Goal: Find specific page/section: Find specific page/section

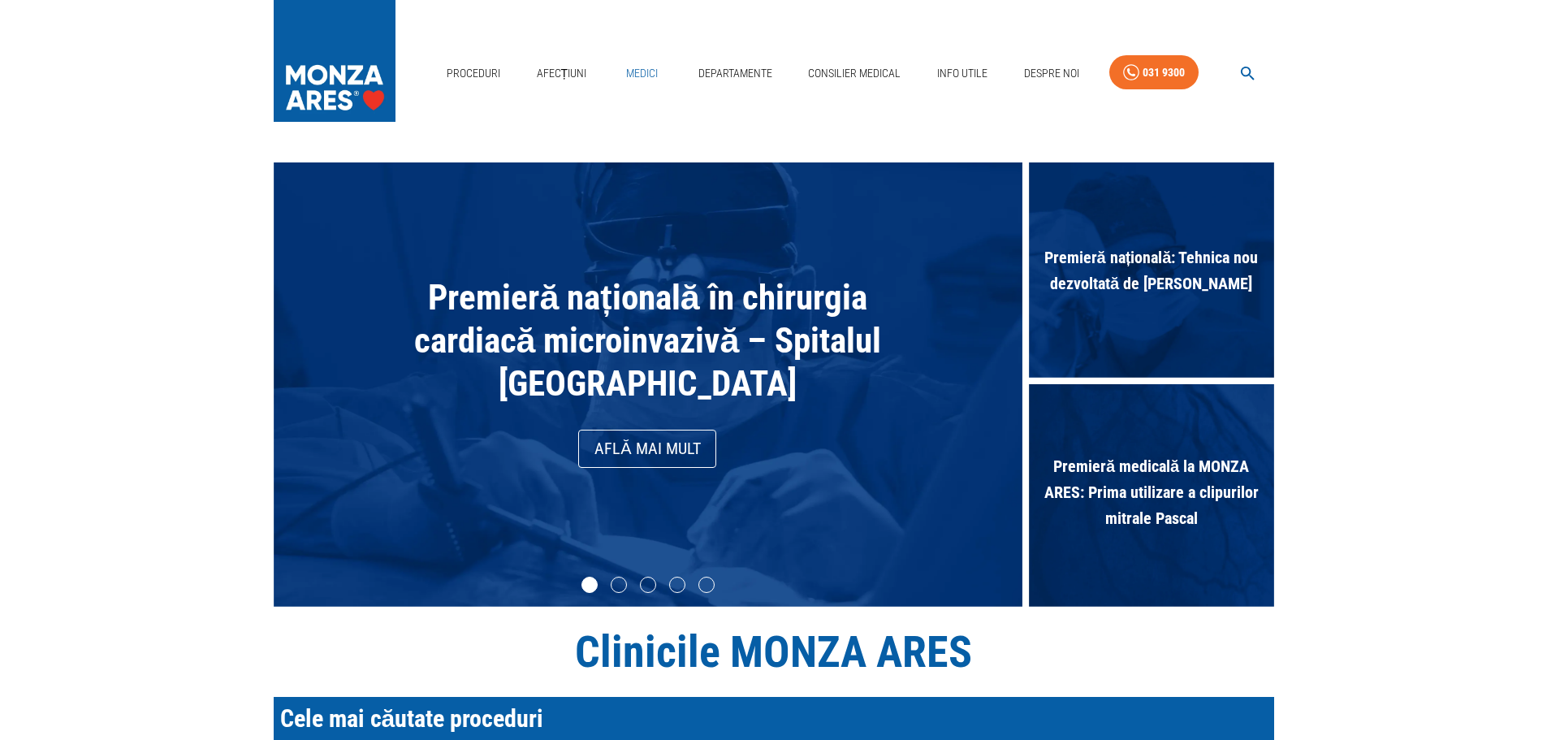
click at [641, 79] on link "Medici" at bounding box center [642, 73] width 52 height 33
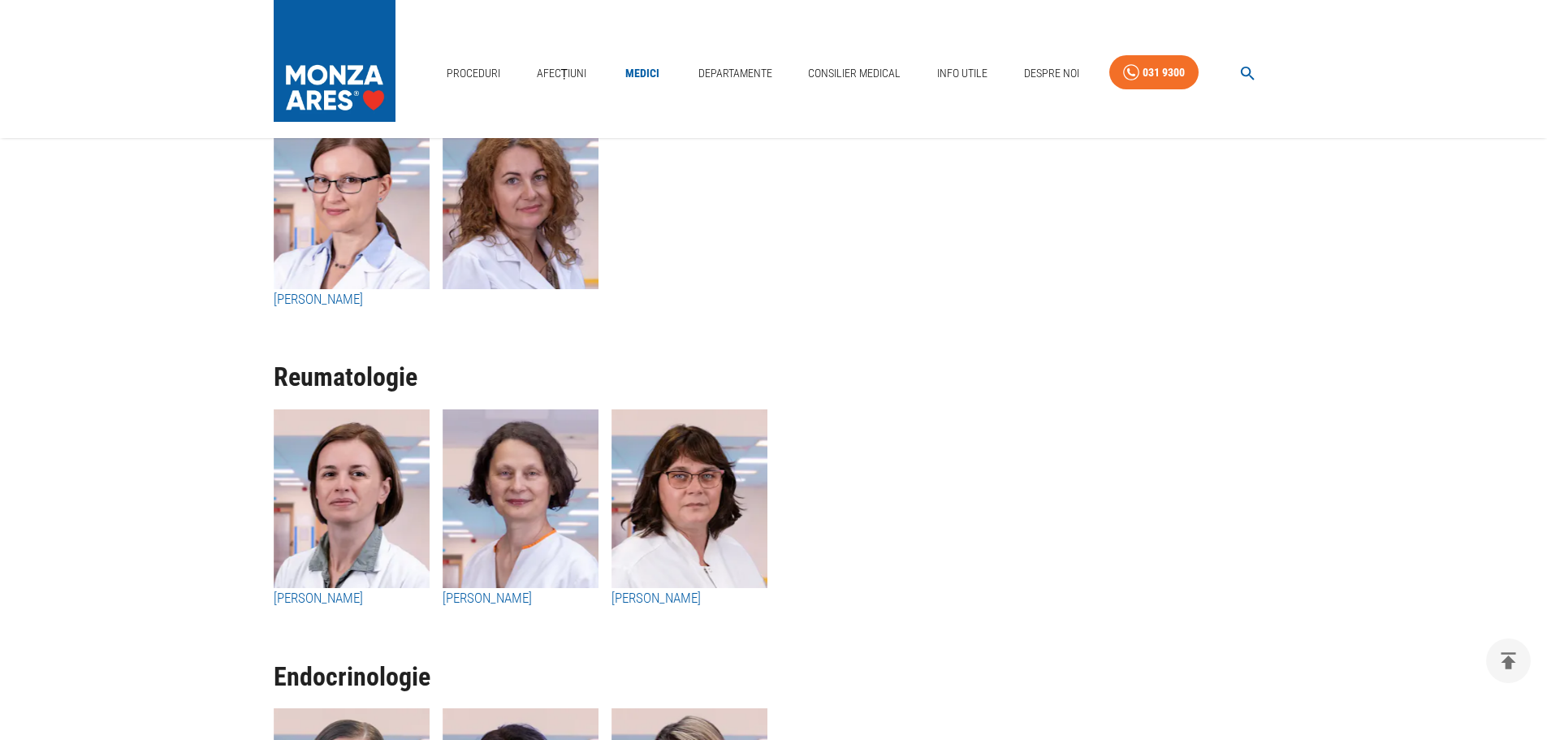
scroll to position [7875, 0]
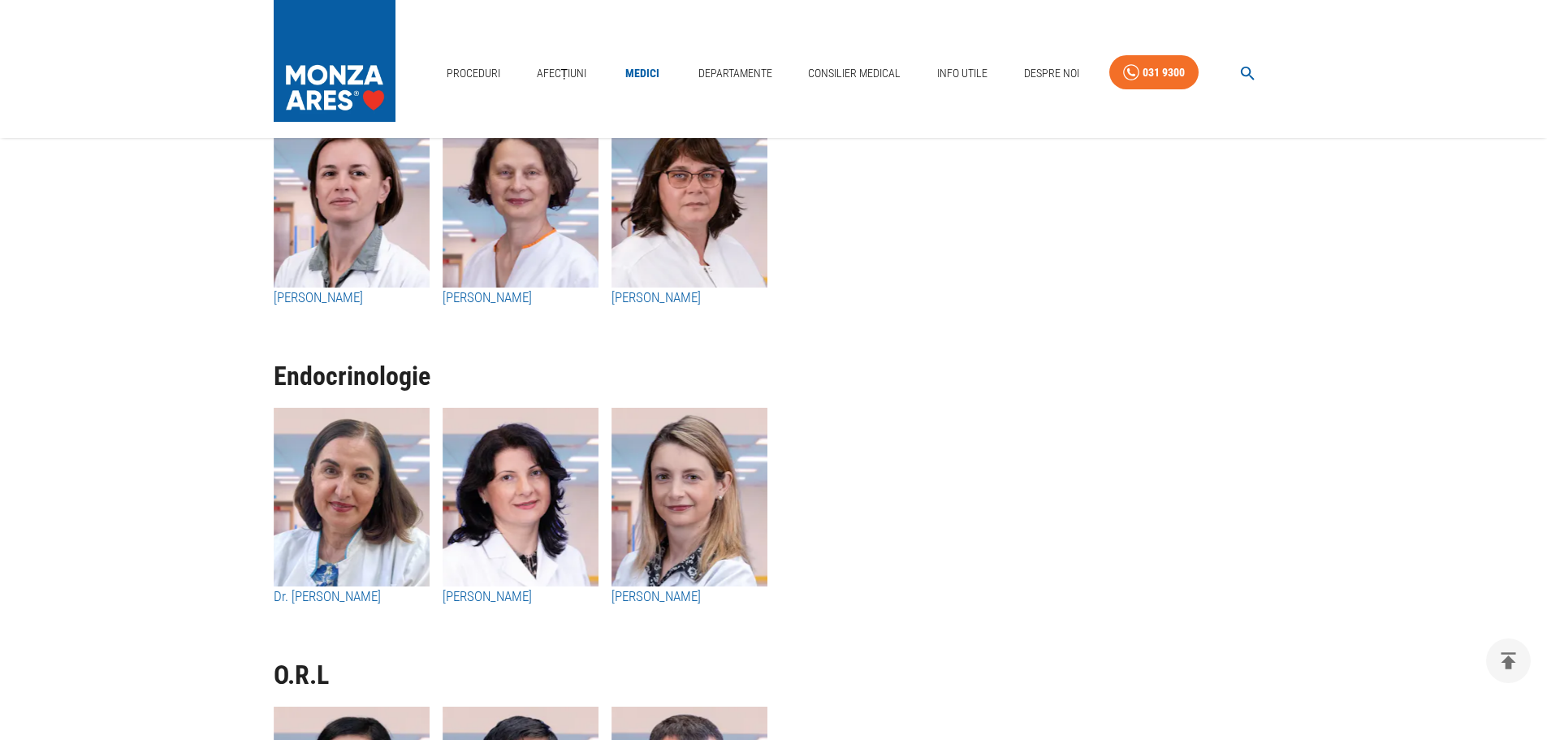
click at [925, 377] on h1 "Endocrinologie" at bounding box center [774, 376] width 1000 height 28
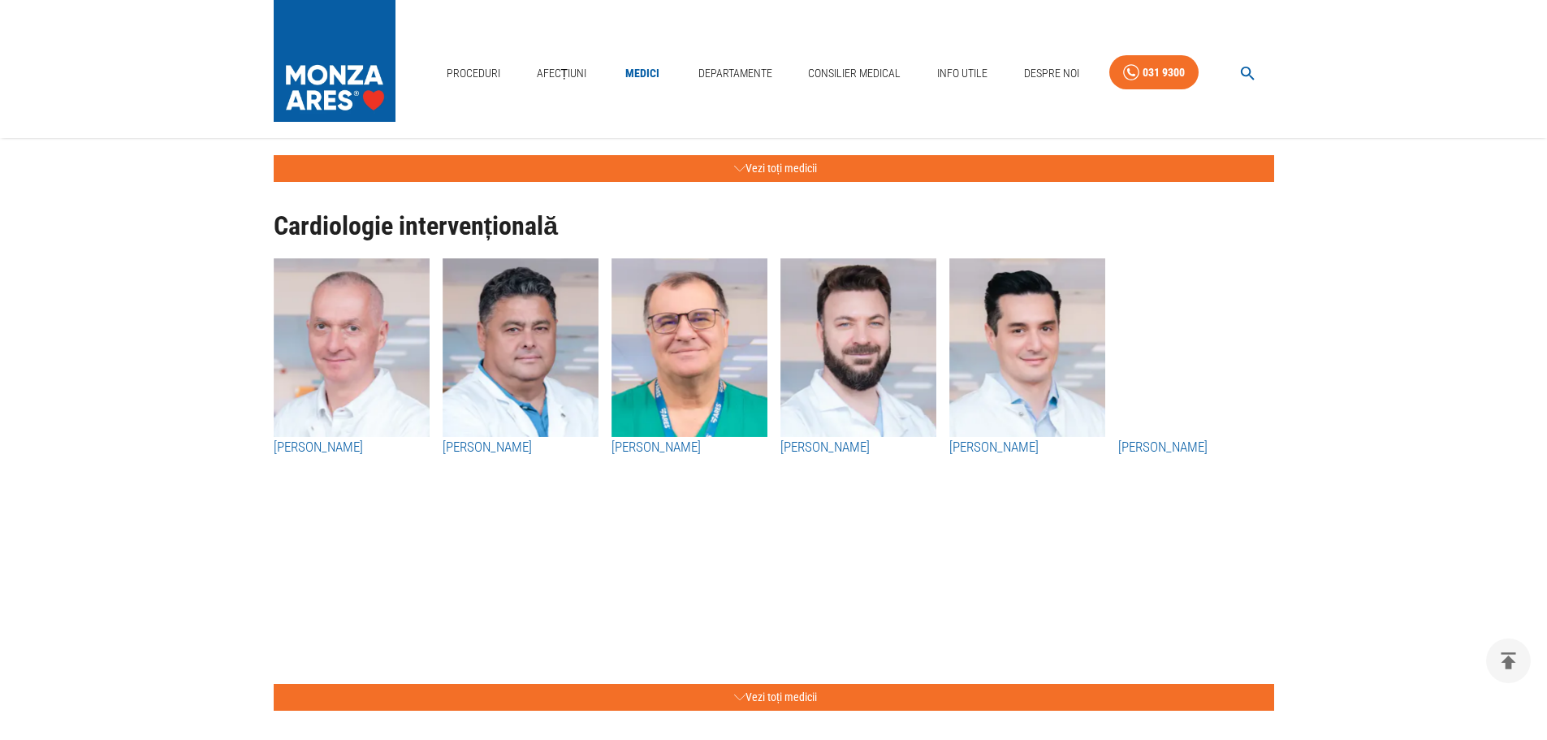
scroll to position [81, 0]
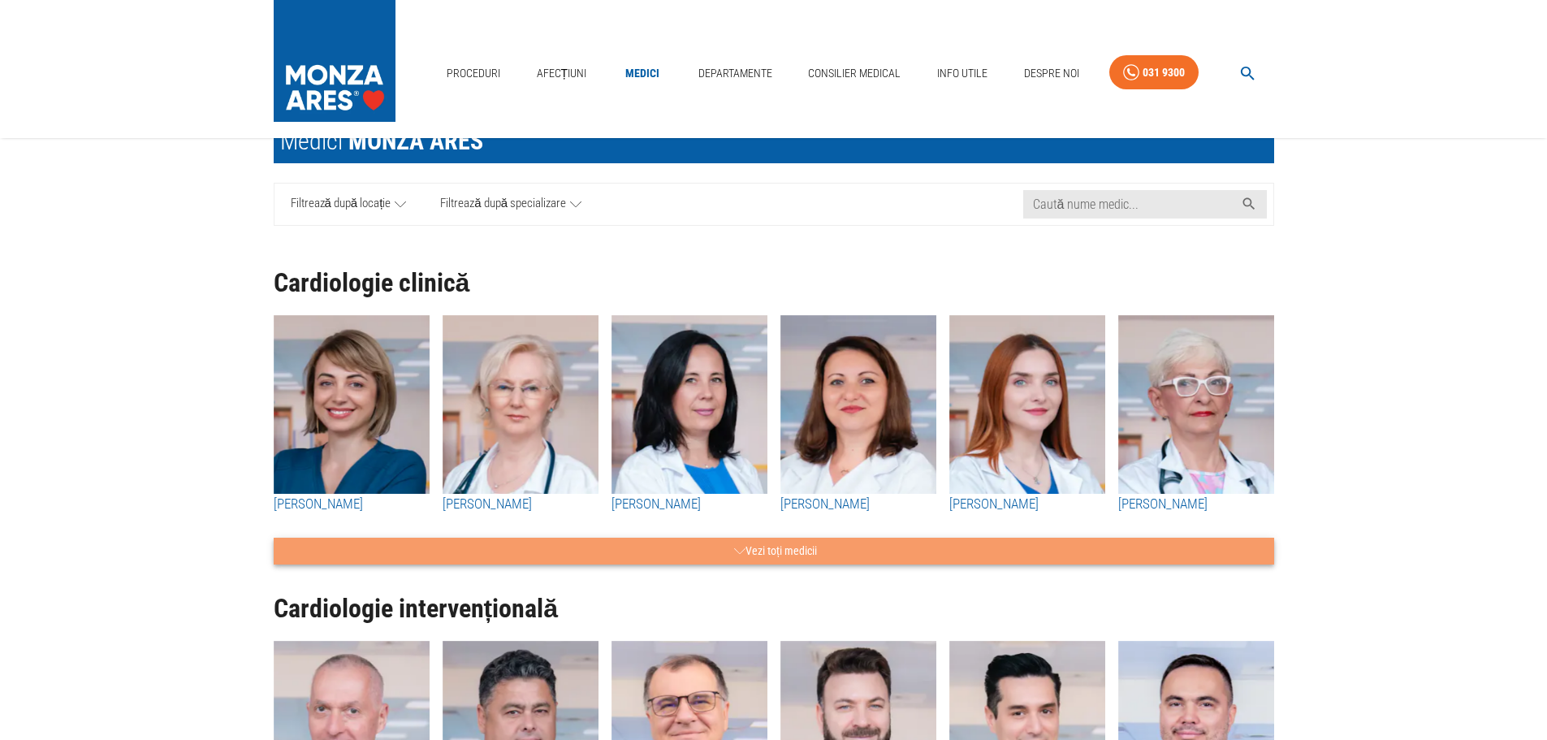
click at [805, 546] on button "Vezi toți medicii" at bounding box center [774, 550] width 1000 height 27
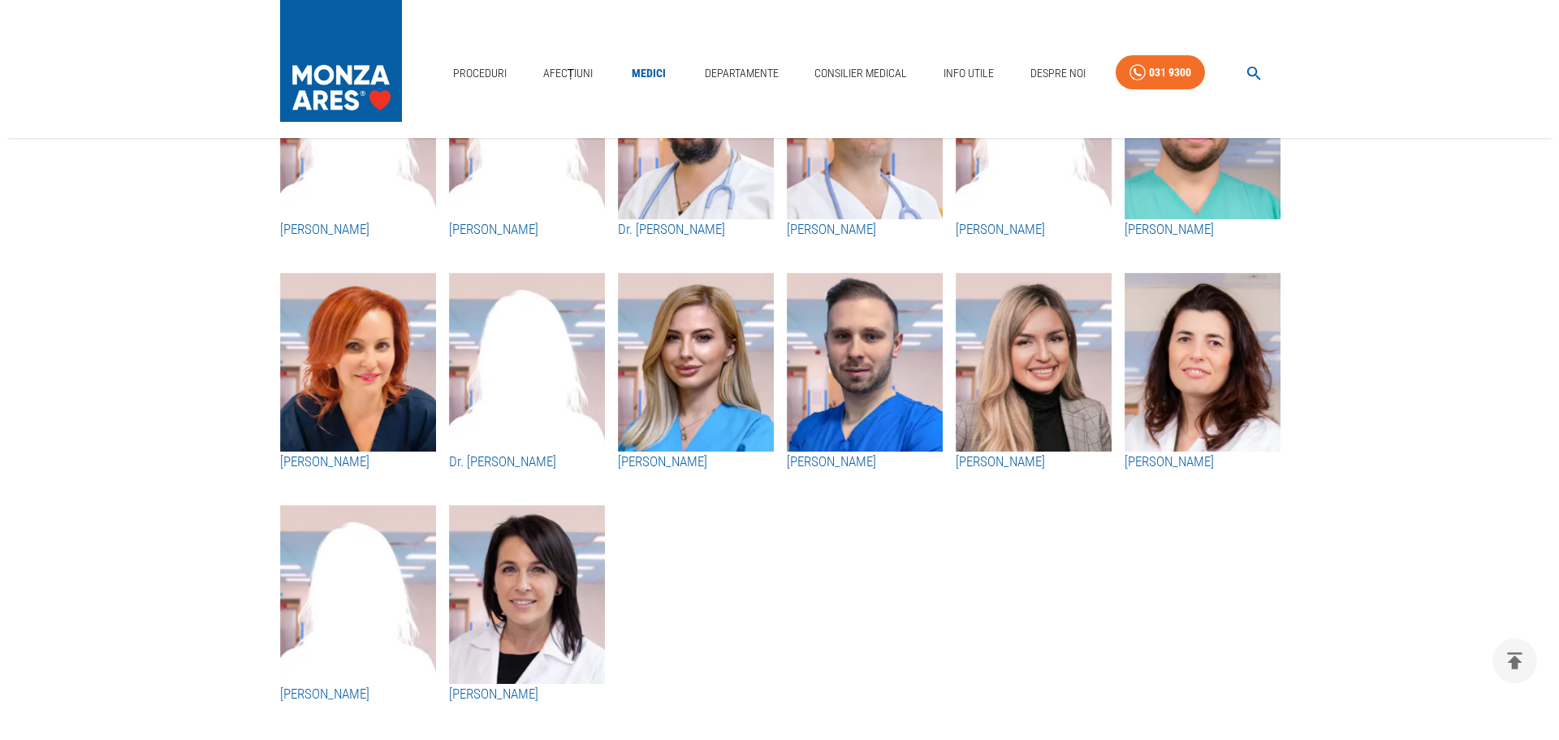
scroll to position [2679, 0]
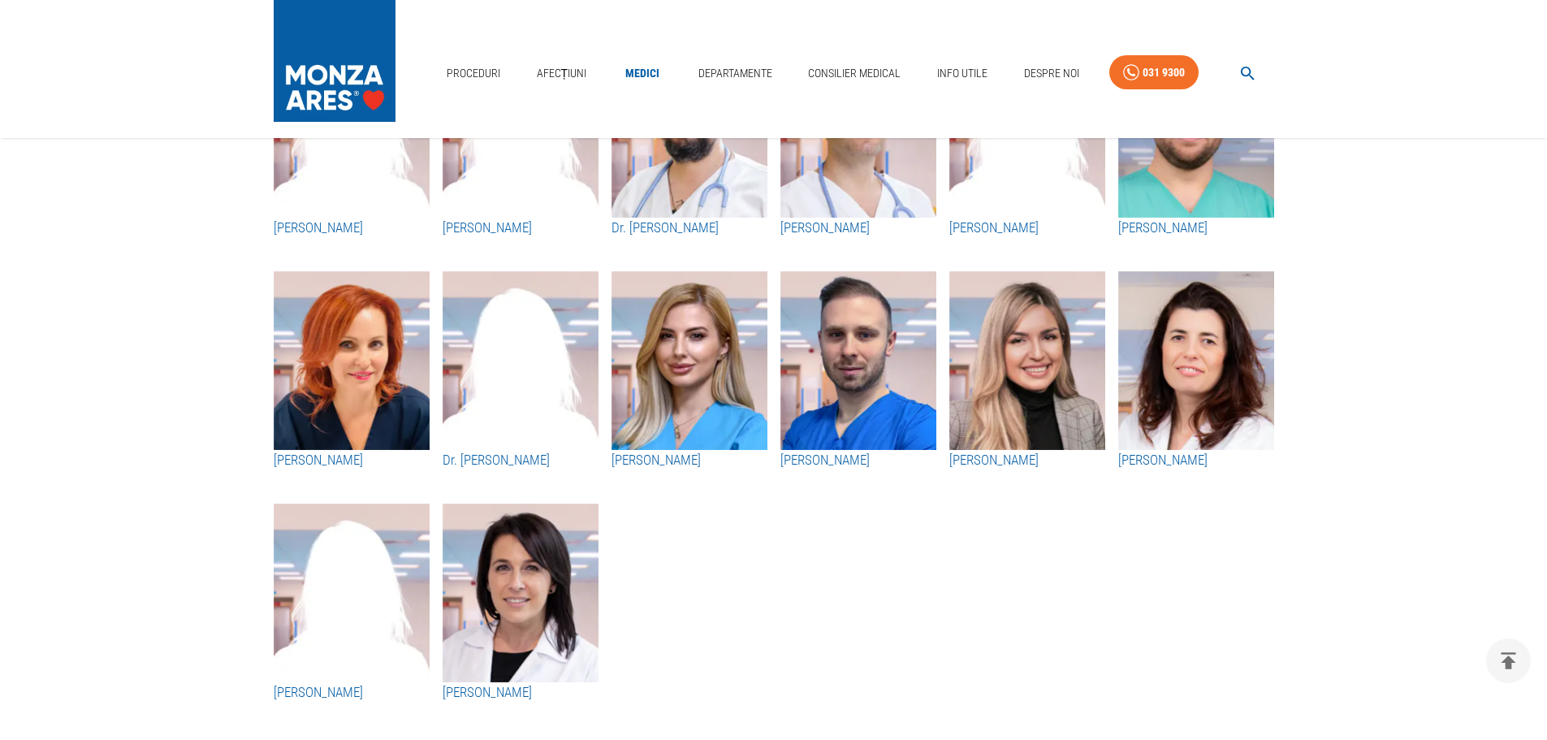
click at [1249, 59] on button "button" at bounding box center [1247, 74] width 52 height 32
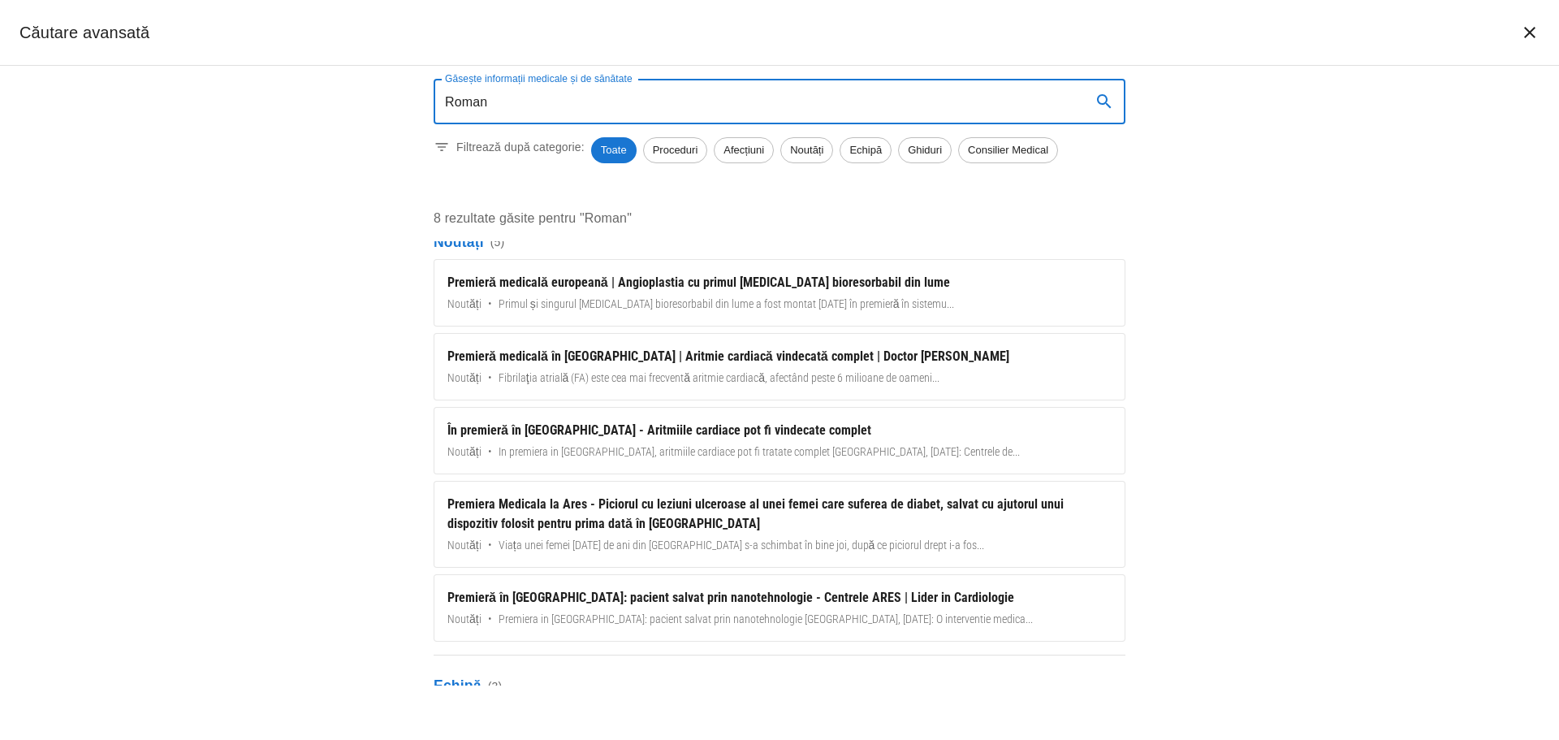
scroll to position [0, 0]
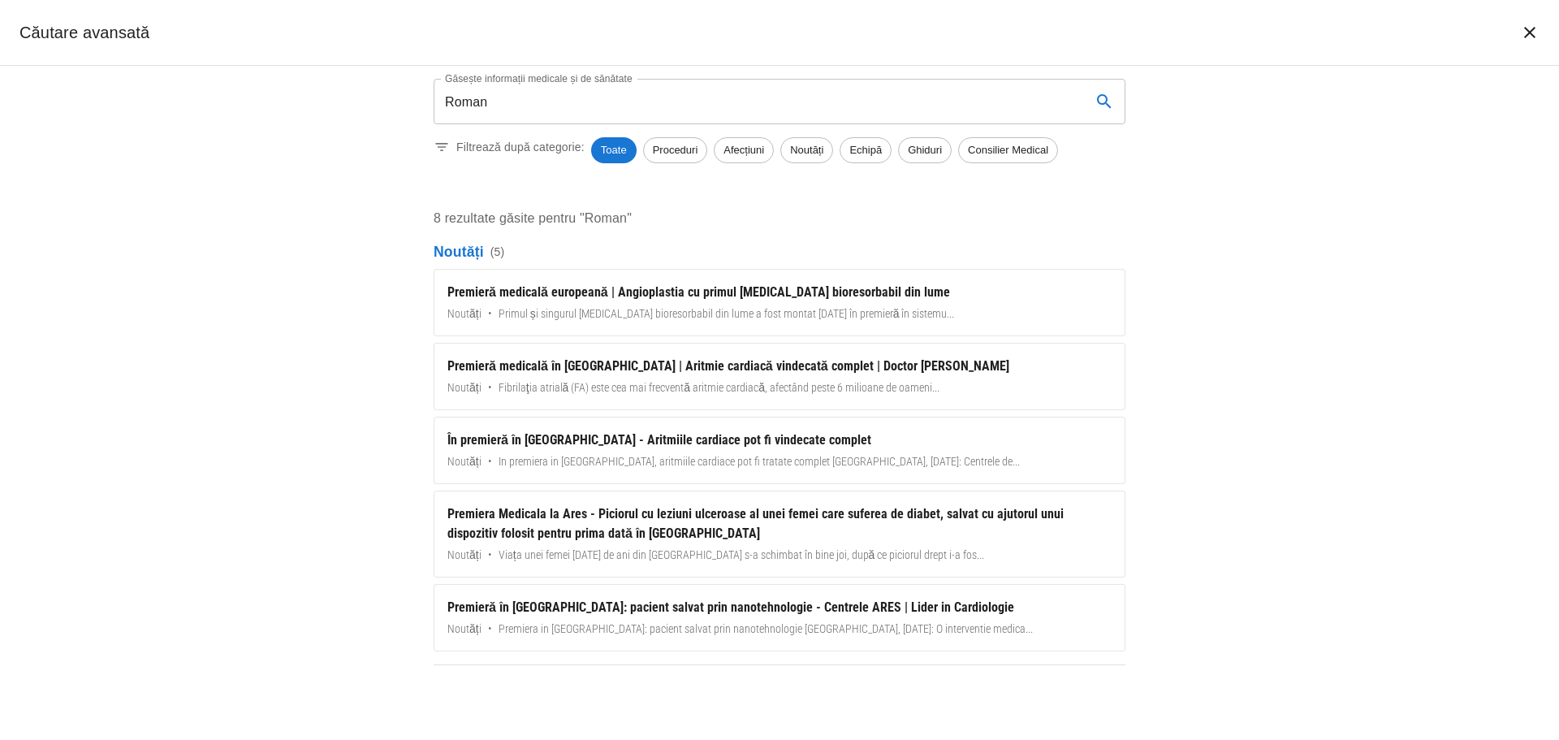
click at [503, 102] on input "Roman" at bounding box center [756, 101] width 645 height 45
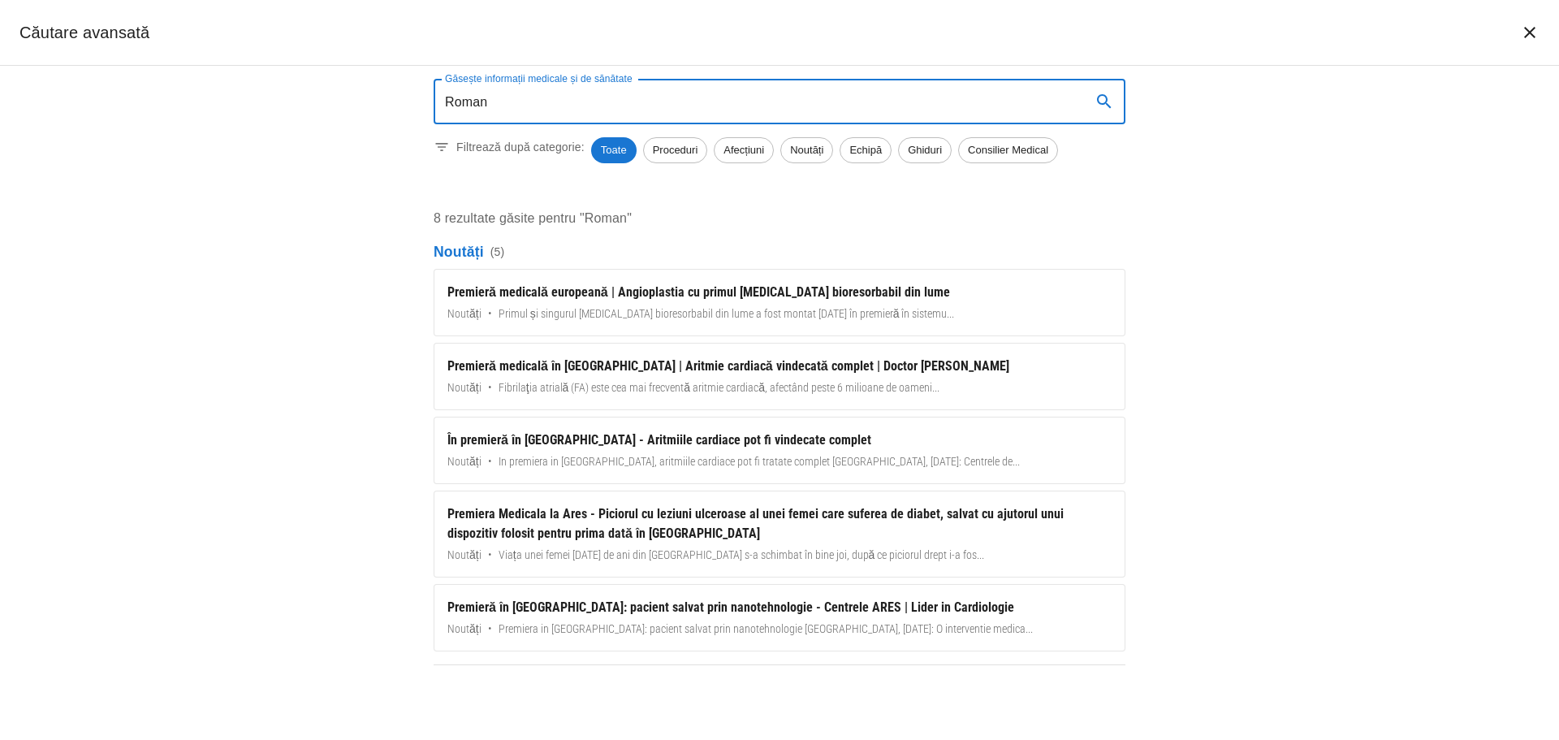
click at [503, 102] on input "Roman" at bounding box center [756, 101] width 645 height 45
paste input "Dr. Roman-Pepine Diana"
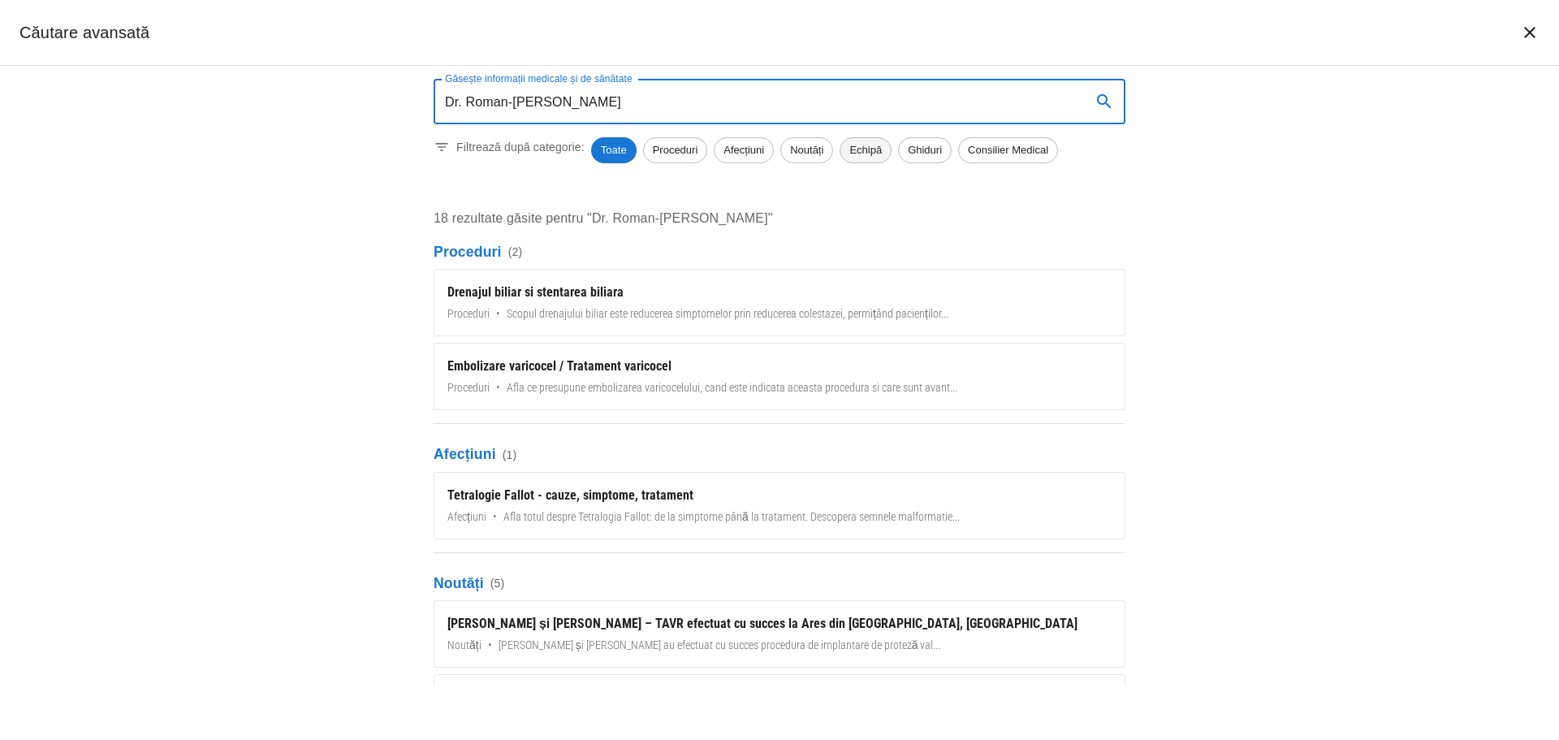
type input "Dr. Roman-Pepine Diana"
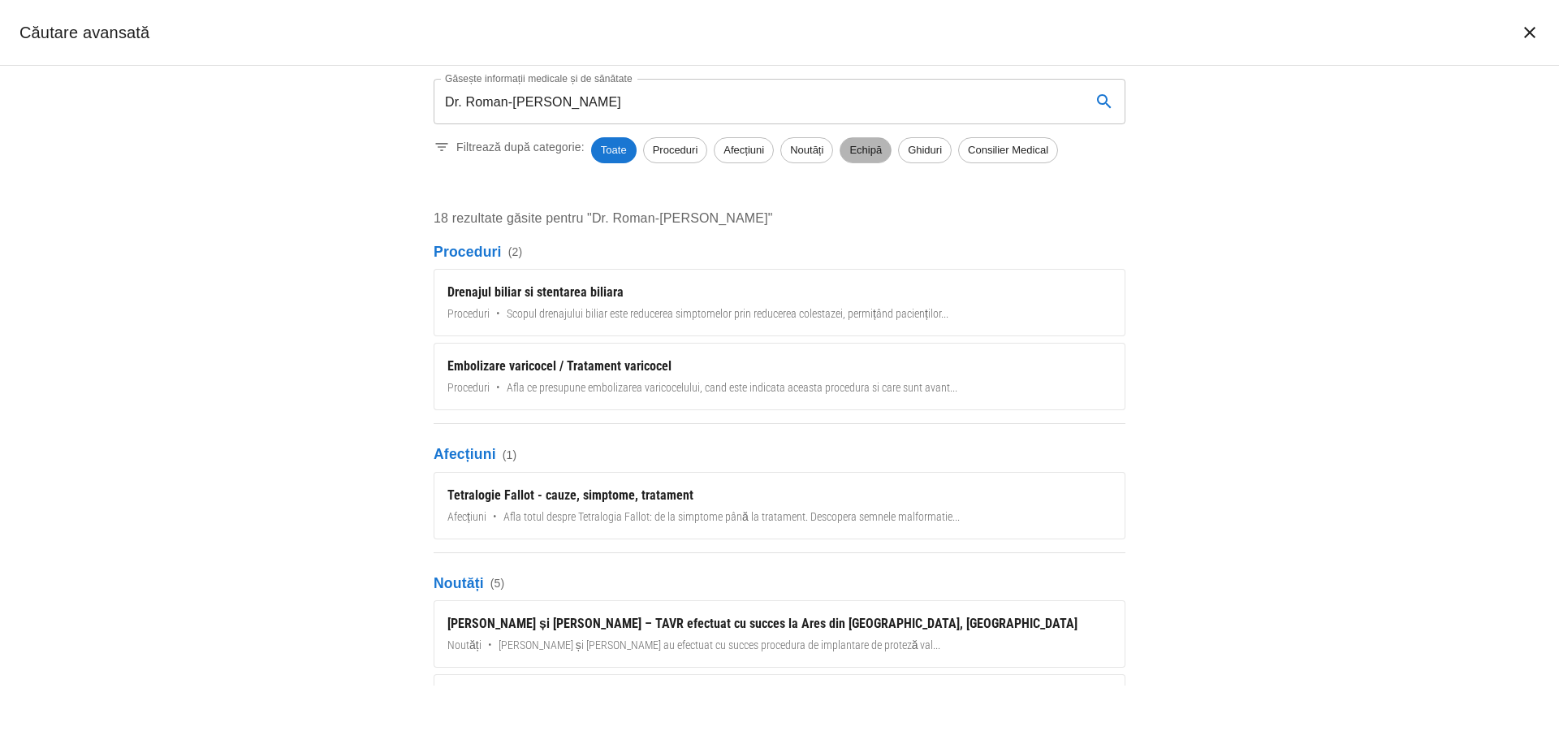
click at [854, 149] on span "Echipă" at bounding box center [865, 150] width 50 height 16
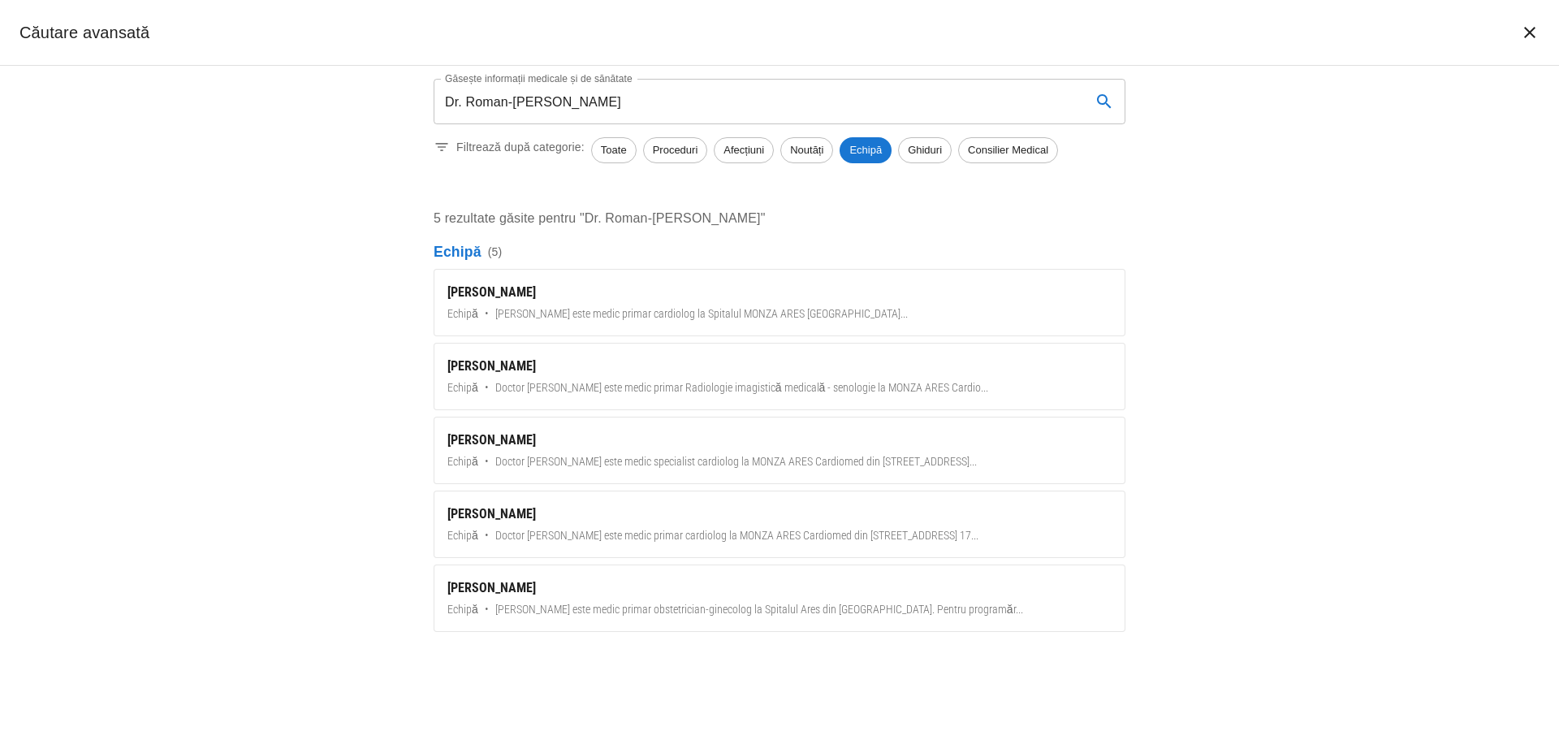
click at [1521, 34] on icon "închide căutarea" at bounding box center [1529, 32] width 19 height 19
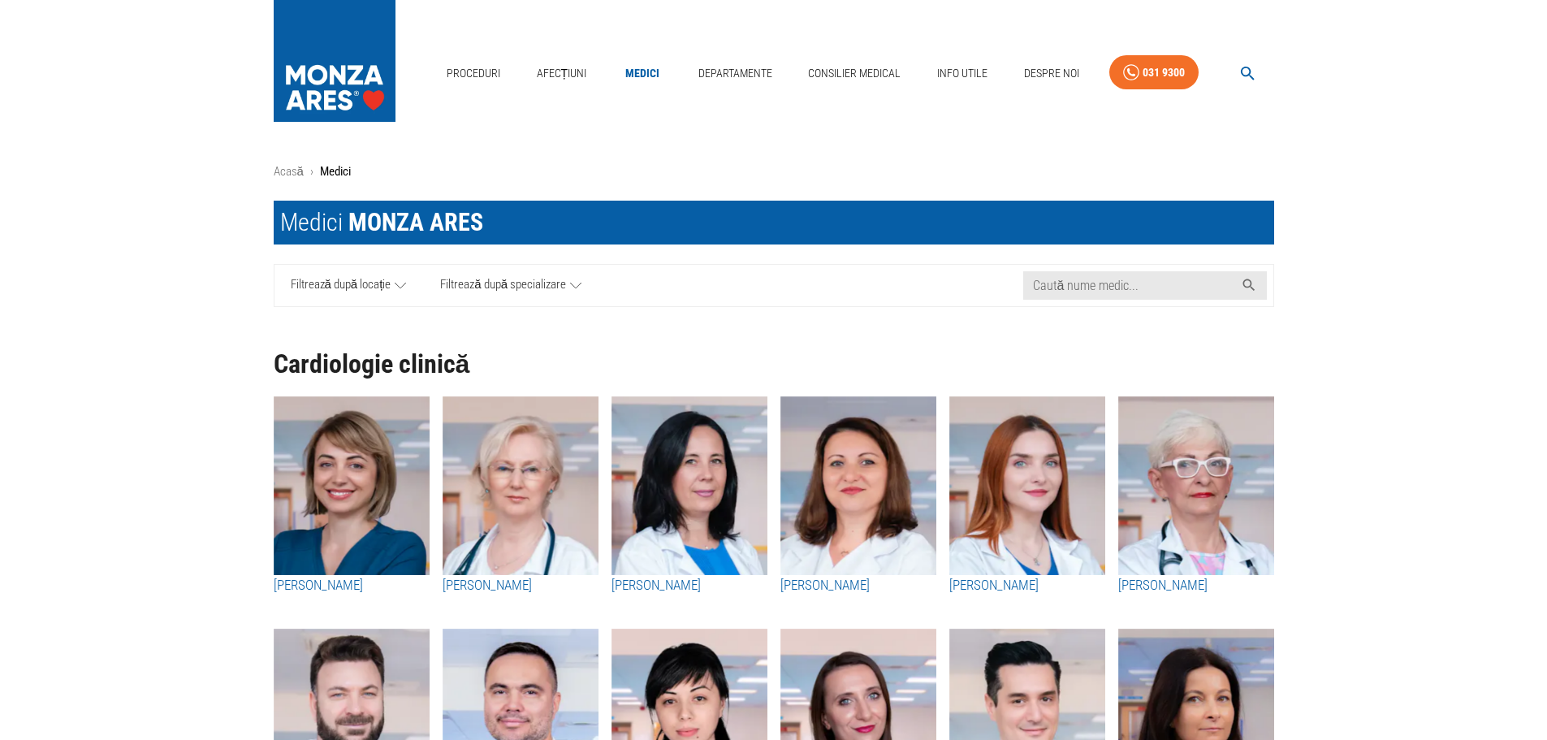
click at [379, 283] on span "Filtrează după locație" at bounding box center [341, 285] width 101 height 20
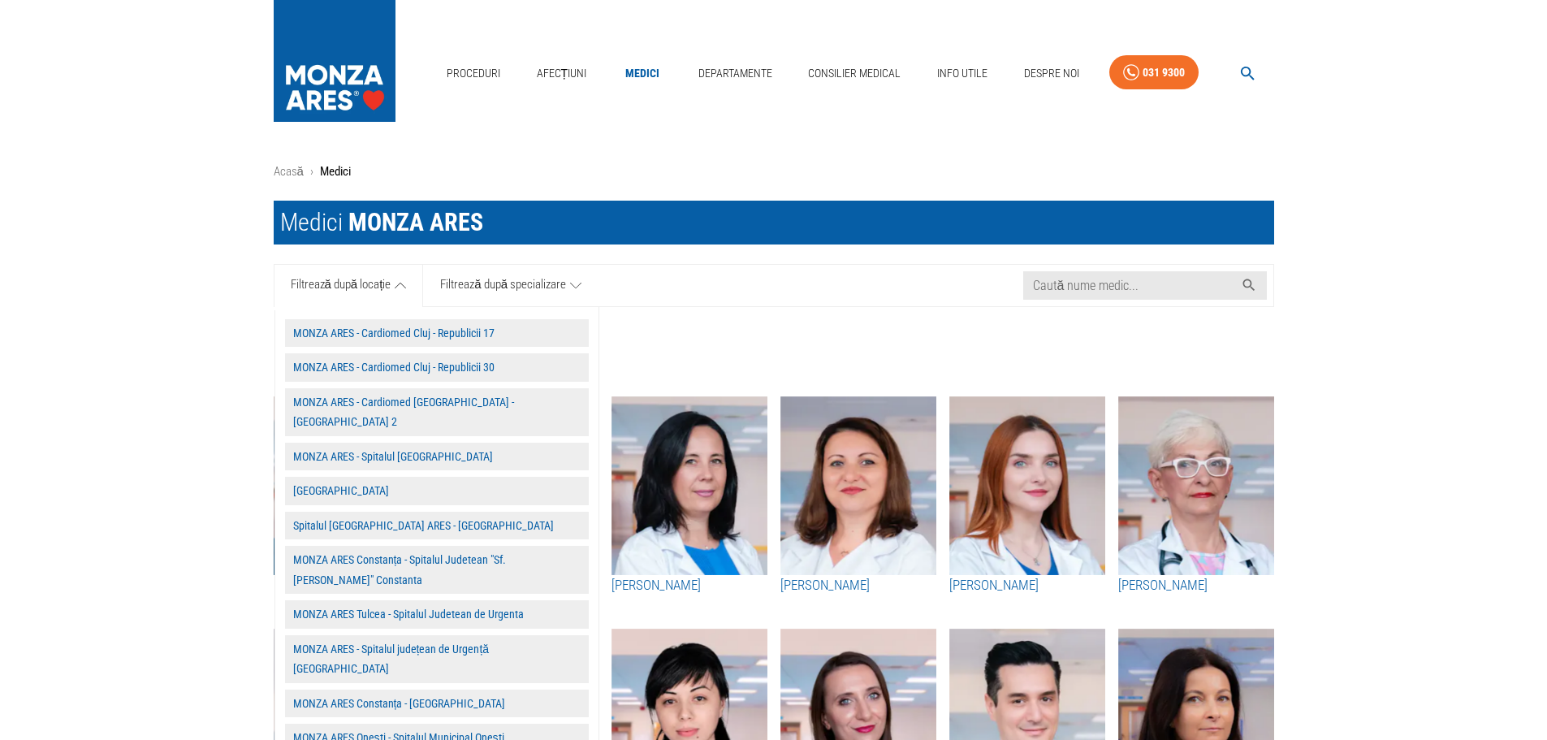
click at [417, 511] on button "Spitalul MONZA ARES - Cluj Napoca" at bounding box center [437, 525] width 304 height 28
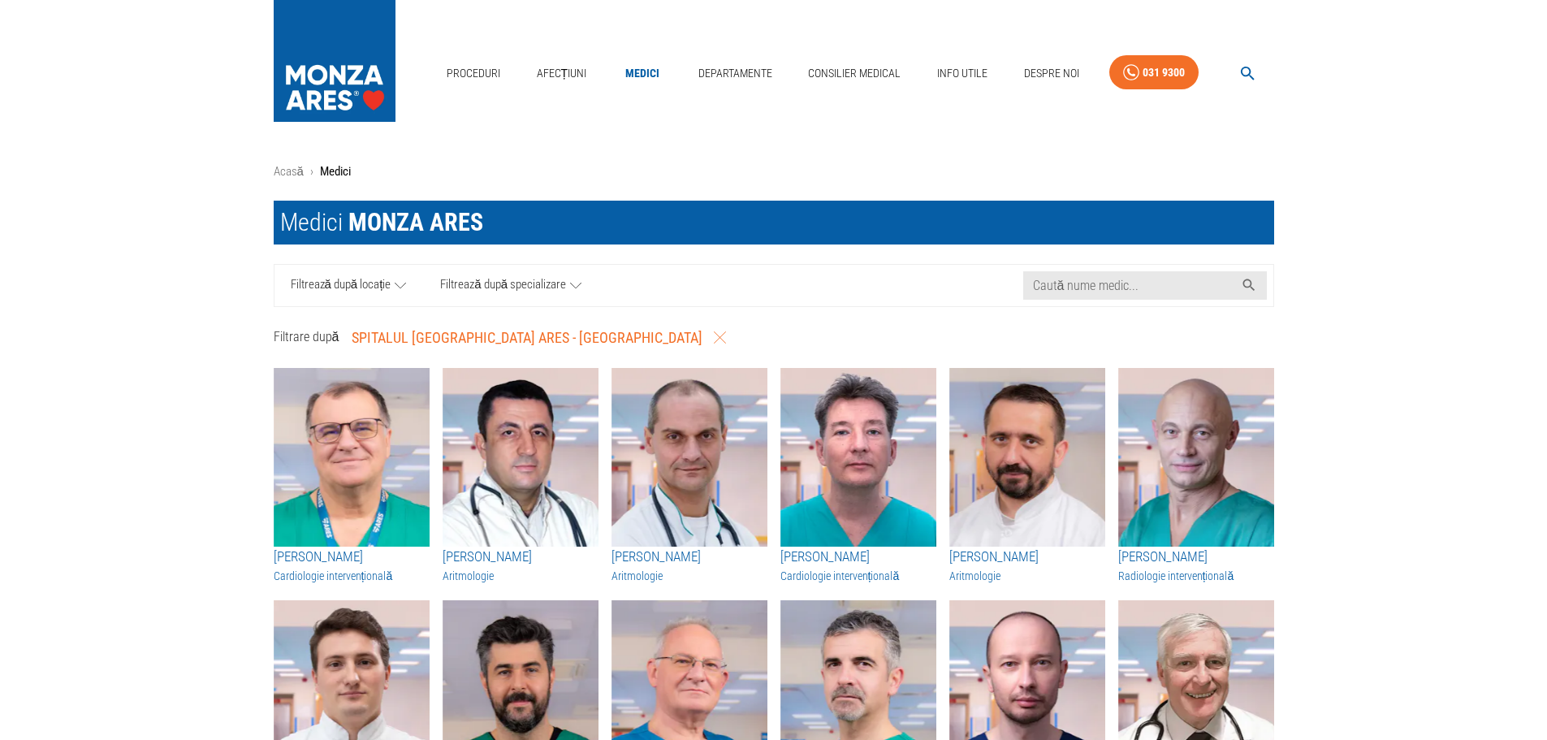
drag, startPoint x: 606, startPoint y: 339, endPoint x: 688, endPoint y: 315, distance: 86.1
click at [714, 339] on icon "button" at bounding box center [720, 337] width 12 height 12
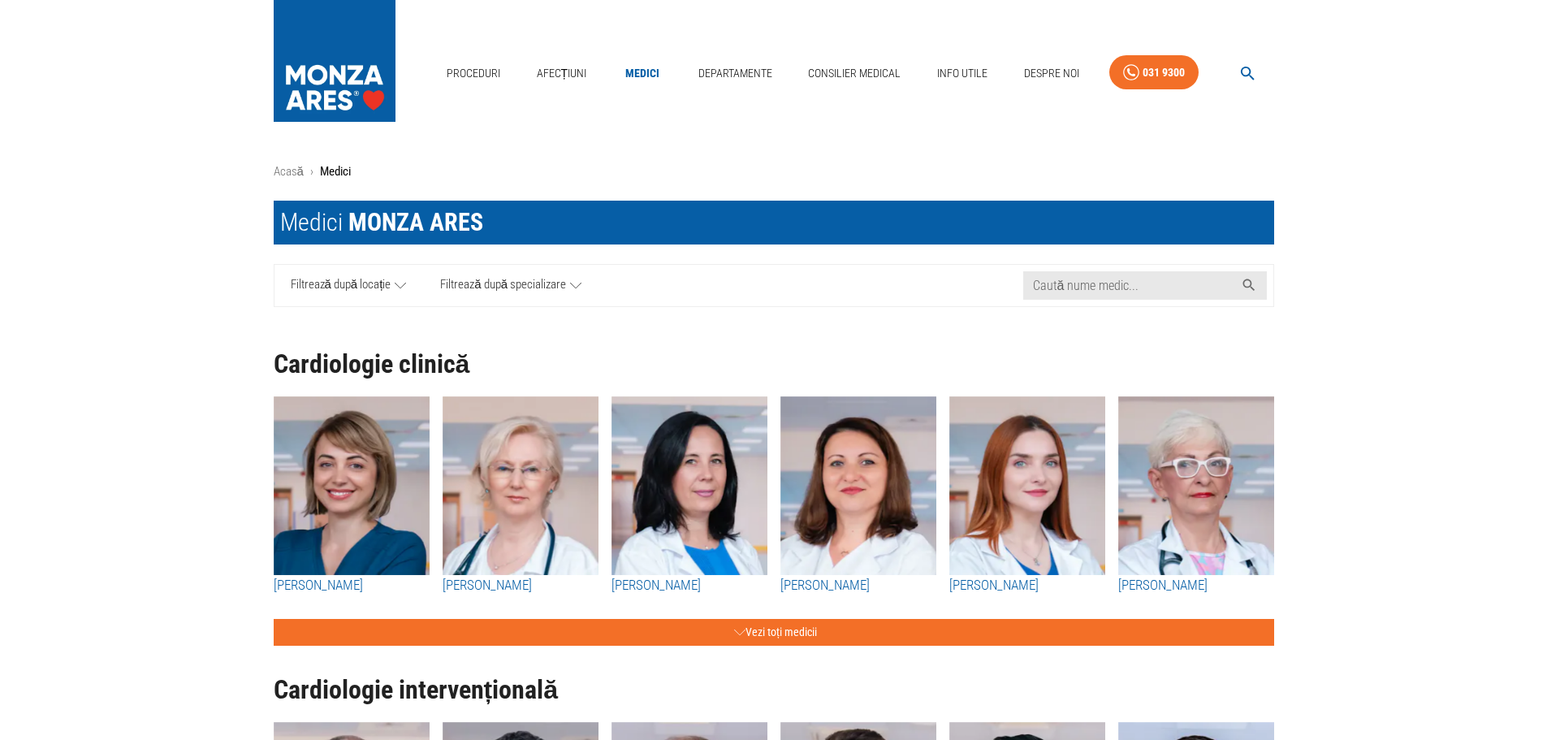
click at [1250, 73] on icon "button" at bounding box center [1248, 74] width 14 height 14
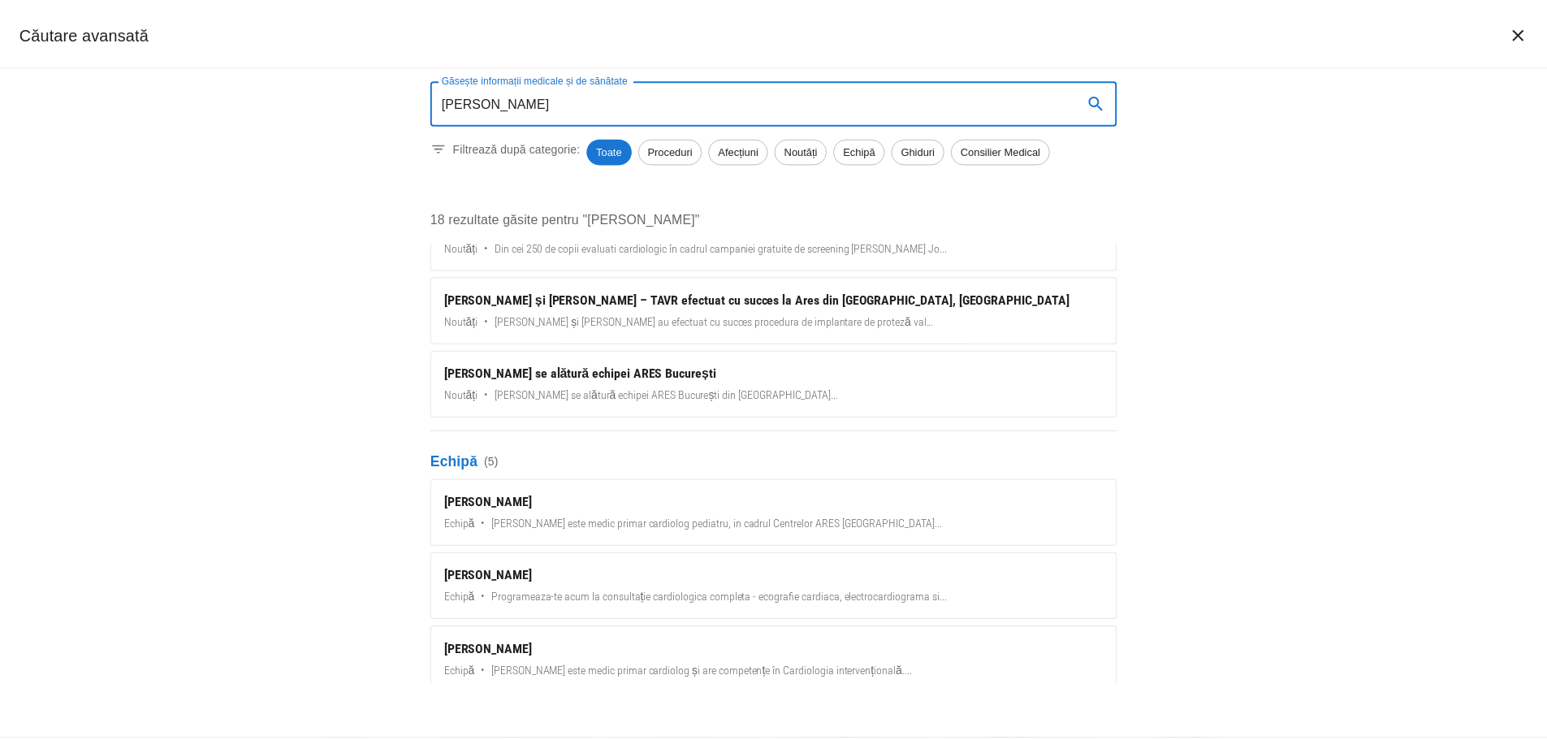
scroll to position [568, 0]
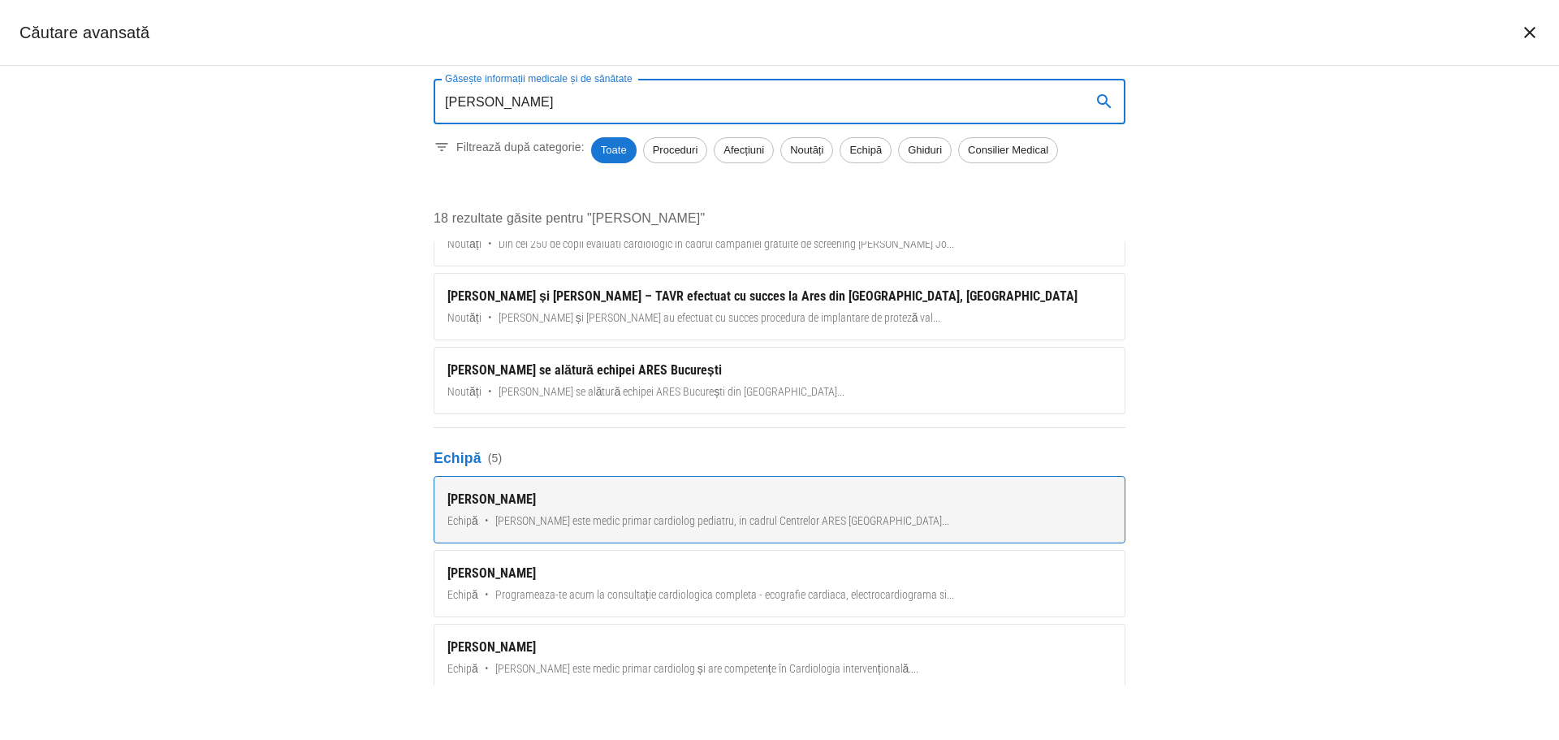
type input "[PERSON_NAME]"
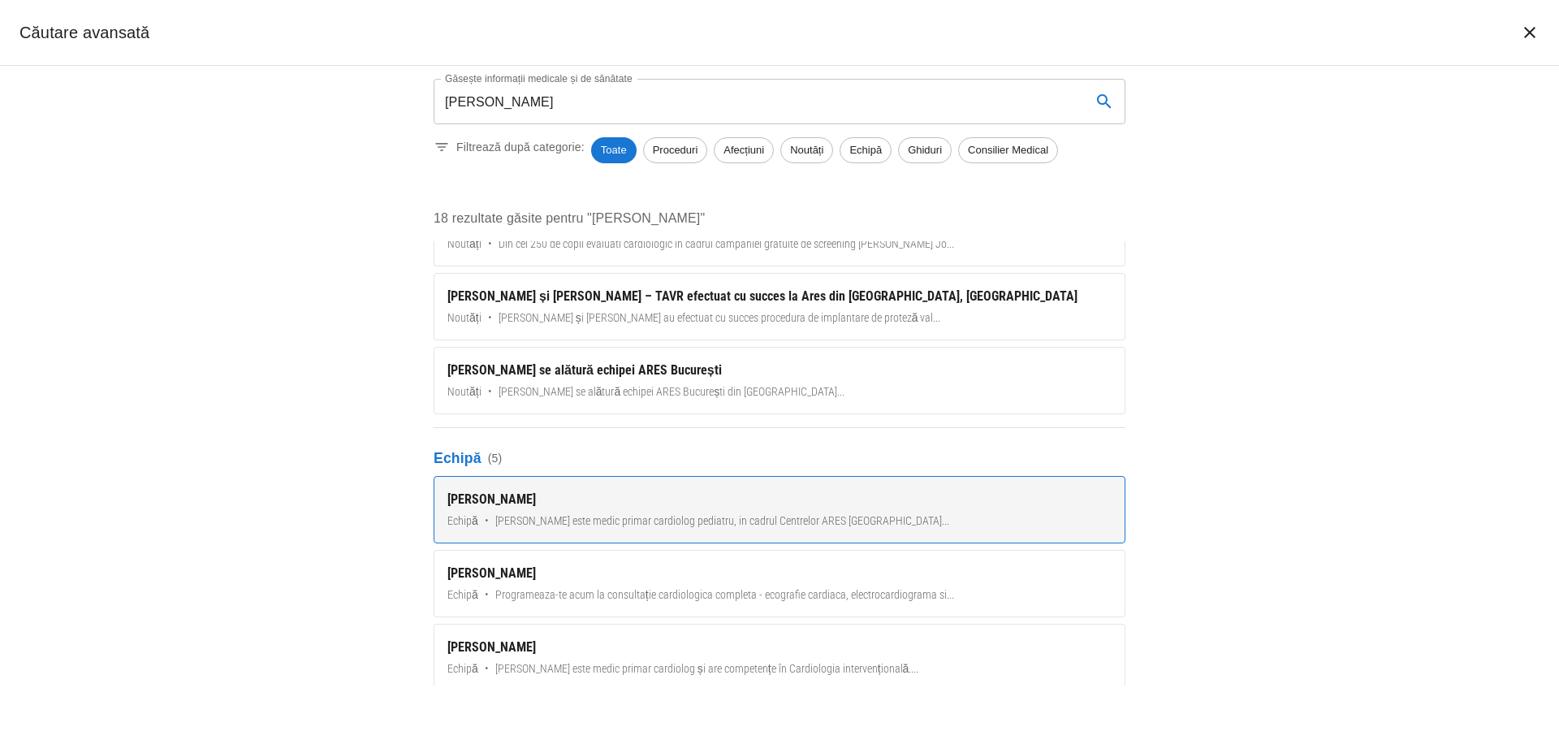
click at [648, 502] on div "[PERSON_NAME]" at bounding box center [779, 499] width 664 height 19
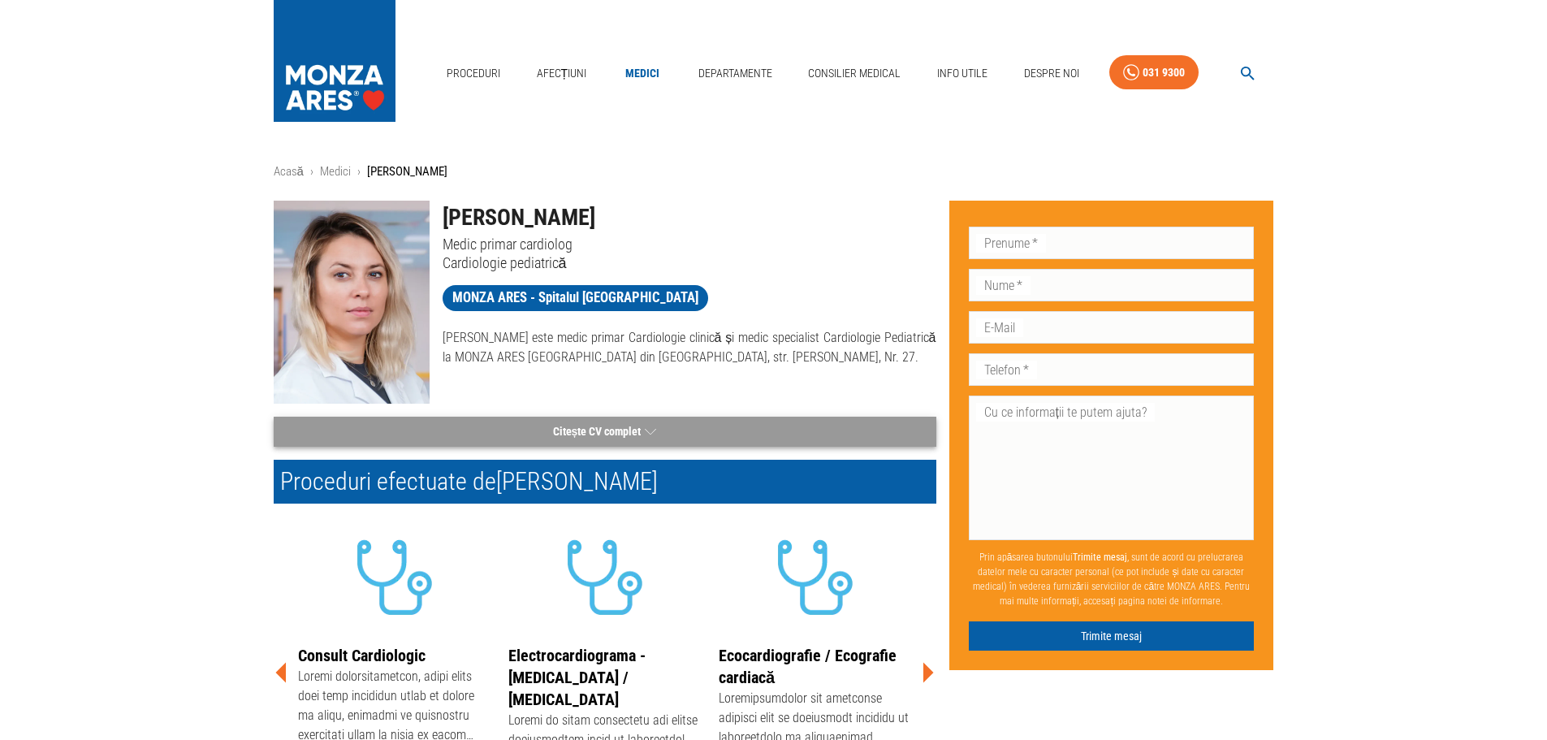
click at [640, 429] on button "Citește CV complet" at bounding box center [605, 431] width 662 height 30
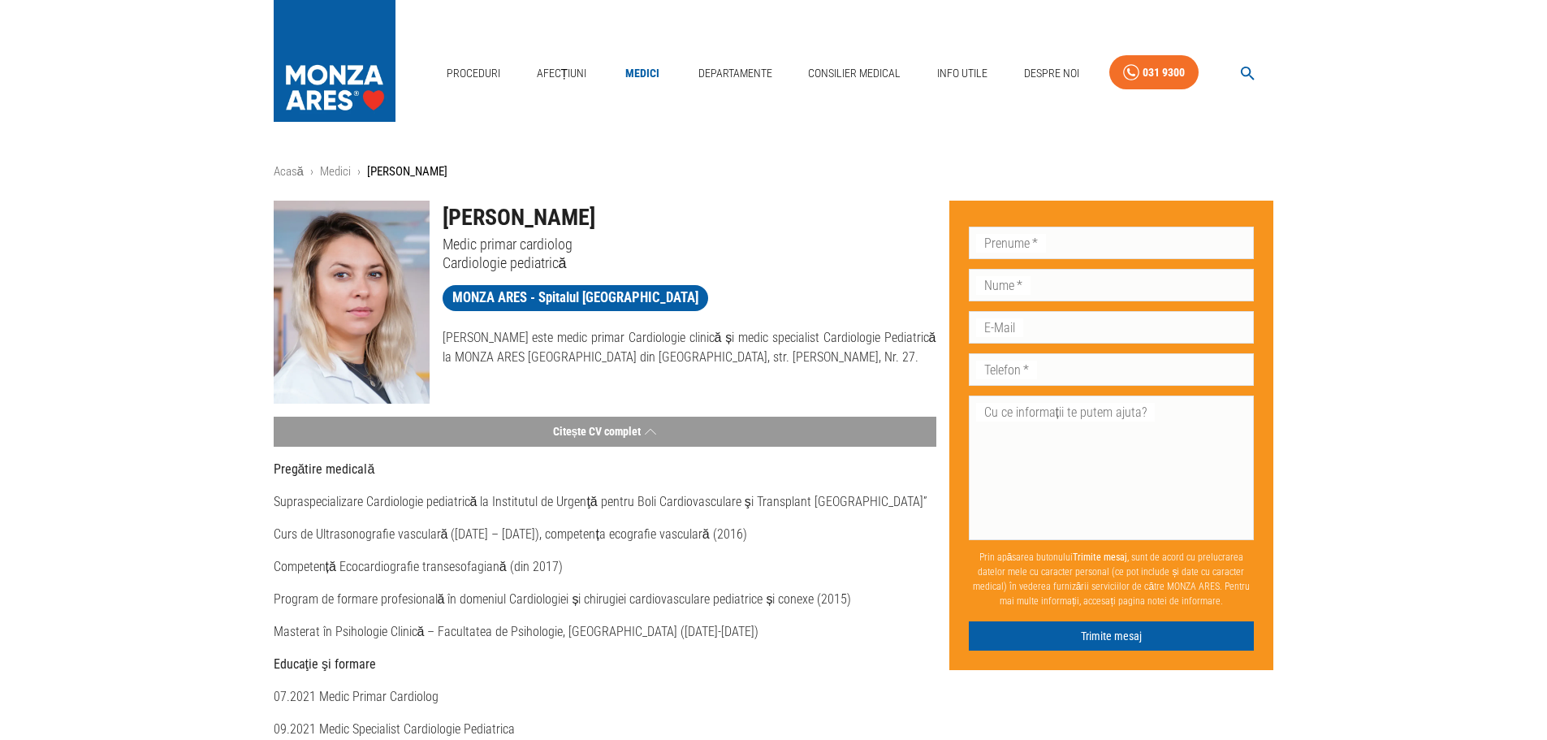
click at [1238, 77] on icon "button" at bounding box center [1247, 73] width 19 height 19
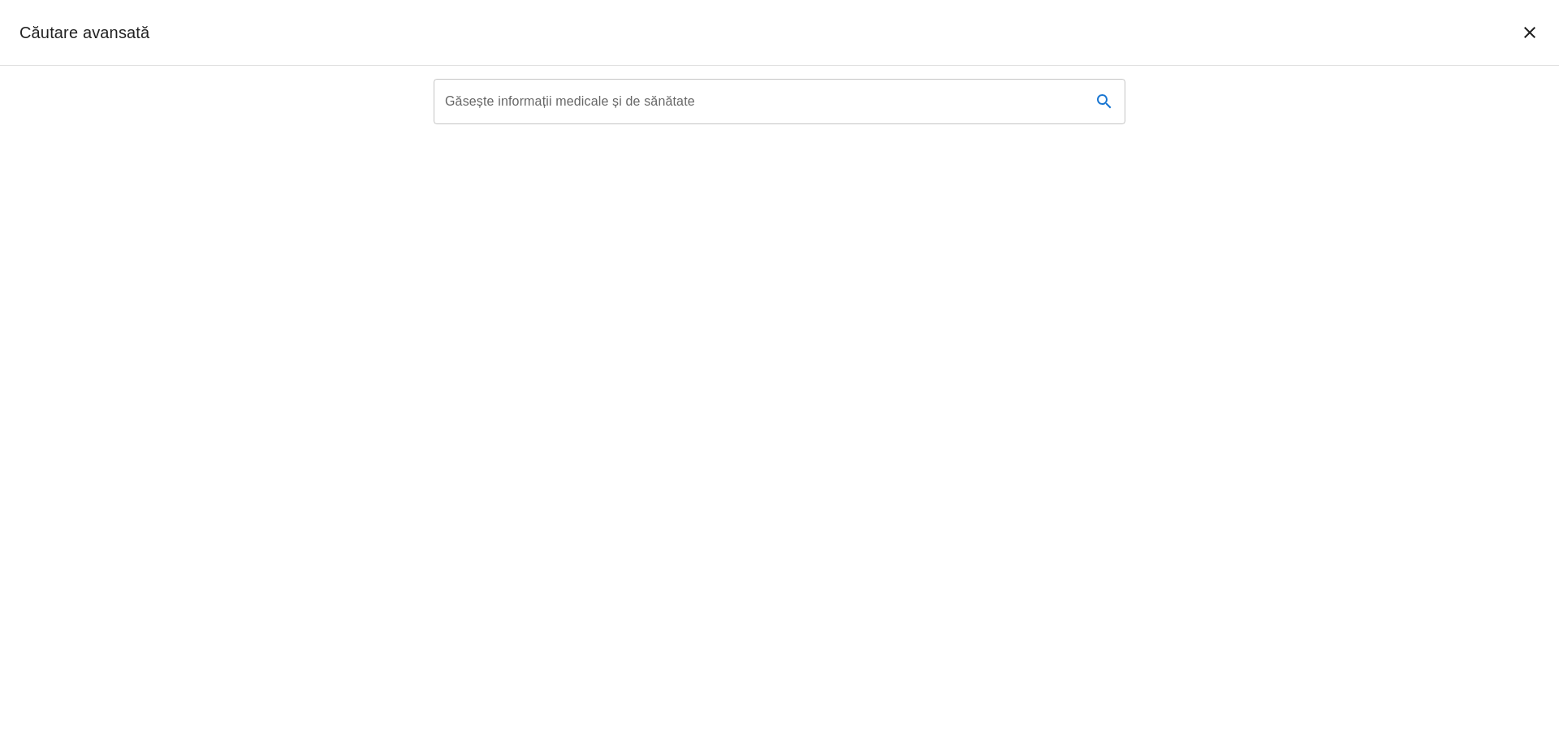
click at [579, 113] on input "Găsește informații medicale și de sănătate" at bounding box center [756, 101] width 645 height 45
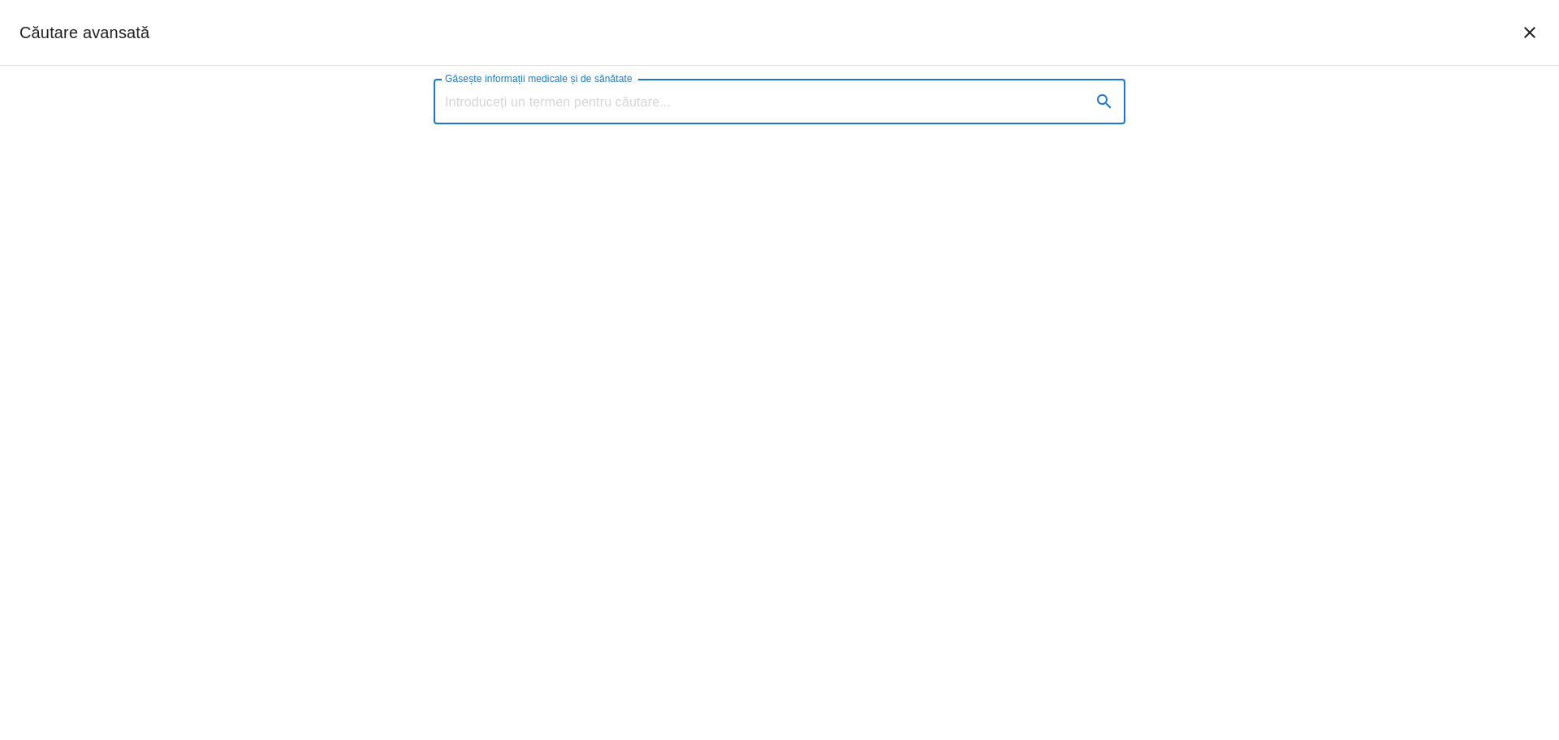
paste input "Dr. Roman-Pepine Diana"
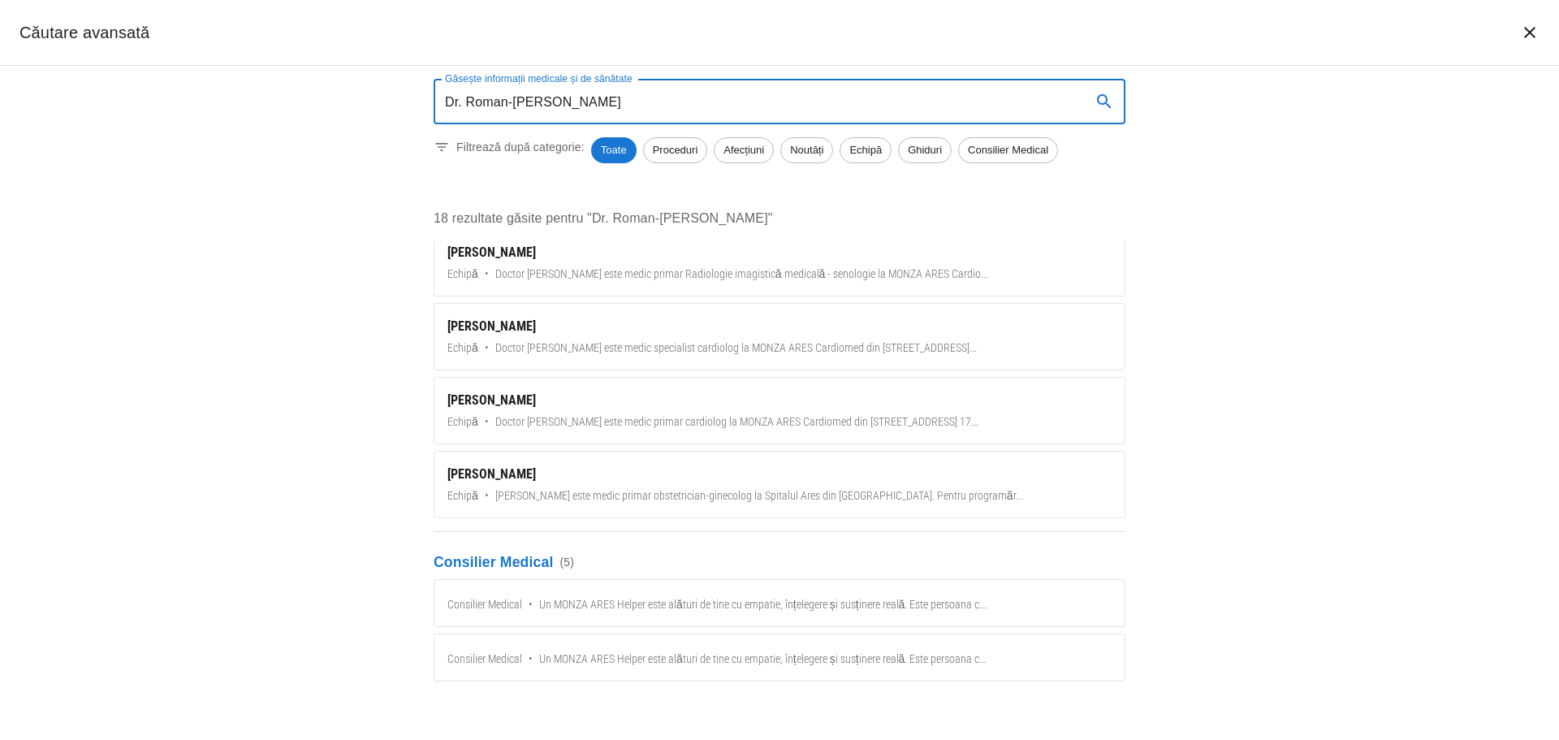
scroll to position [893, 0]
type input "Dr. Roman-Pepine Diana"
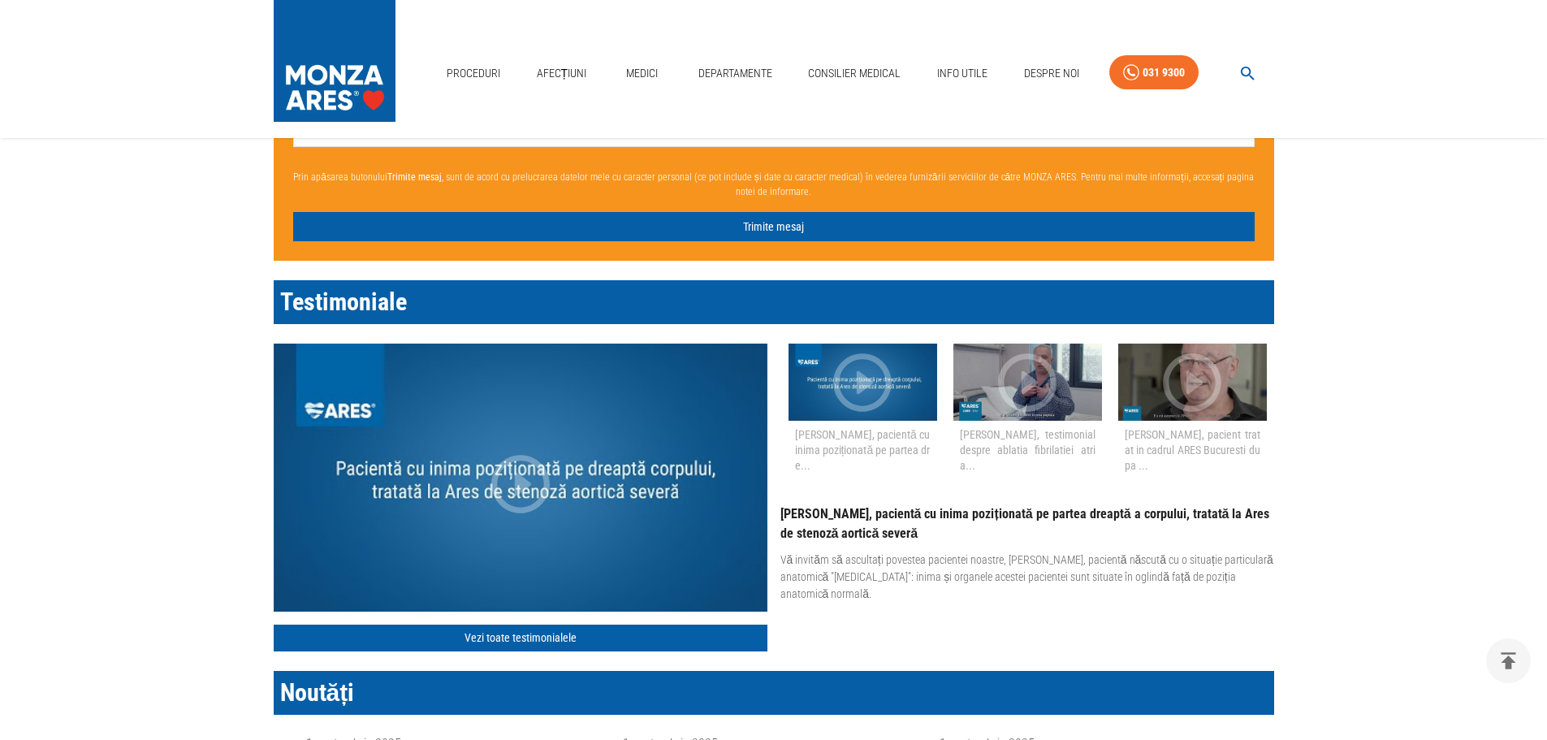
scroll to position [1071, 0]
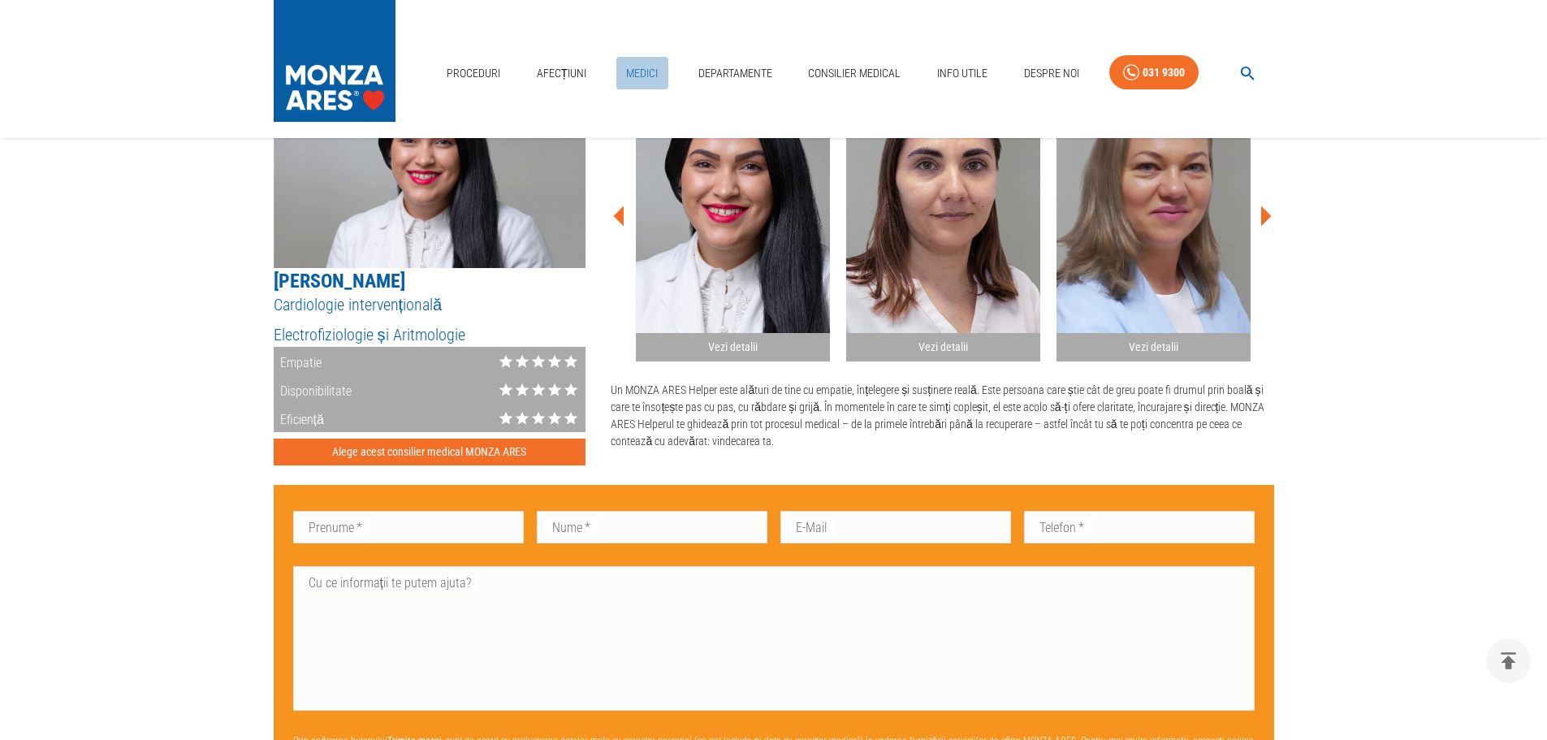
click at [654, 78] on link "Medici" at bounding box center [642, 73] width 52 height 33
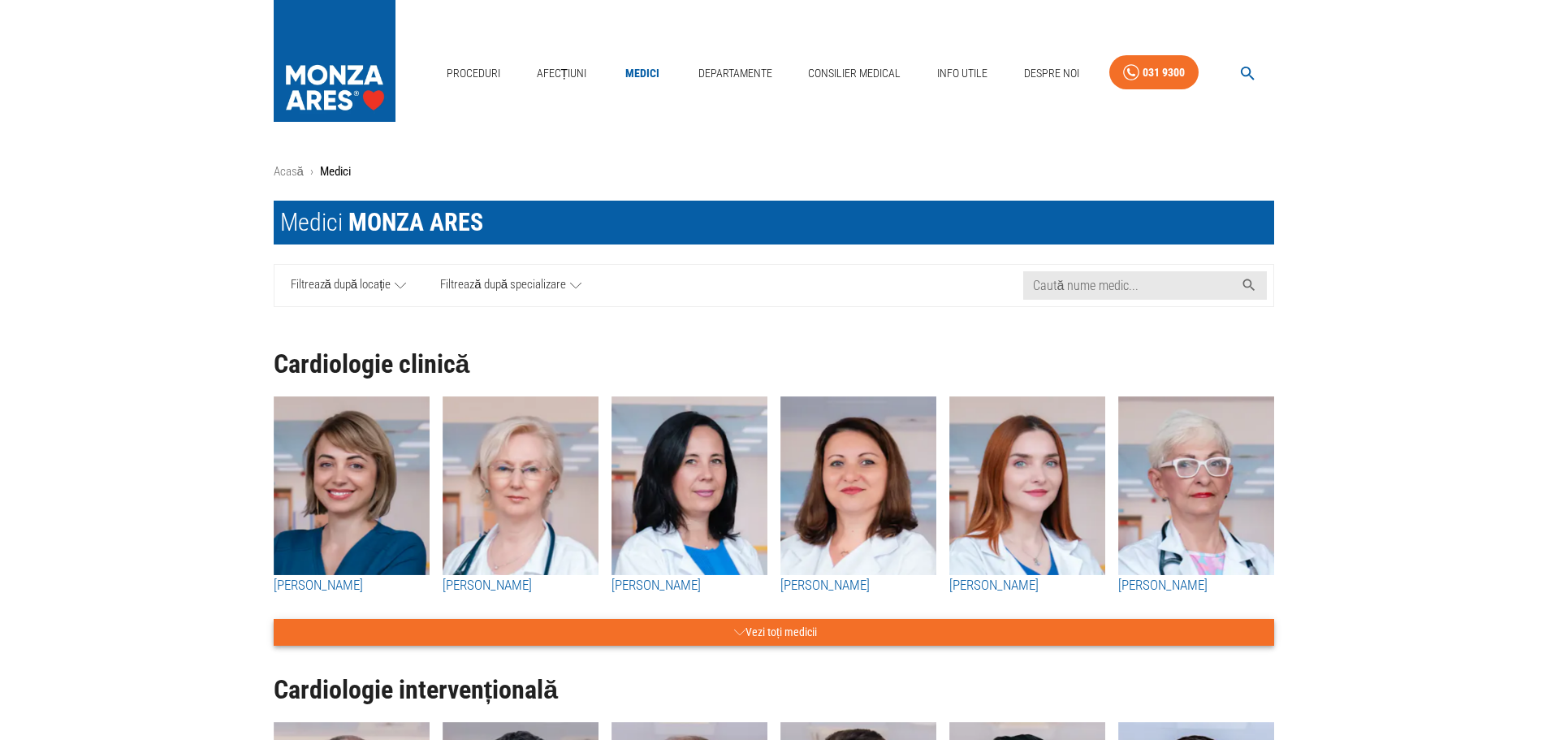
click at [830, 628] on button "Vezi toți medicii" at bounding box center [774, 632] width 1000 height 27
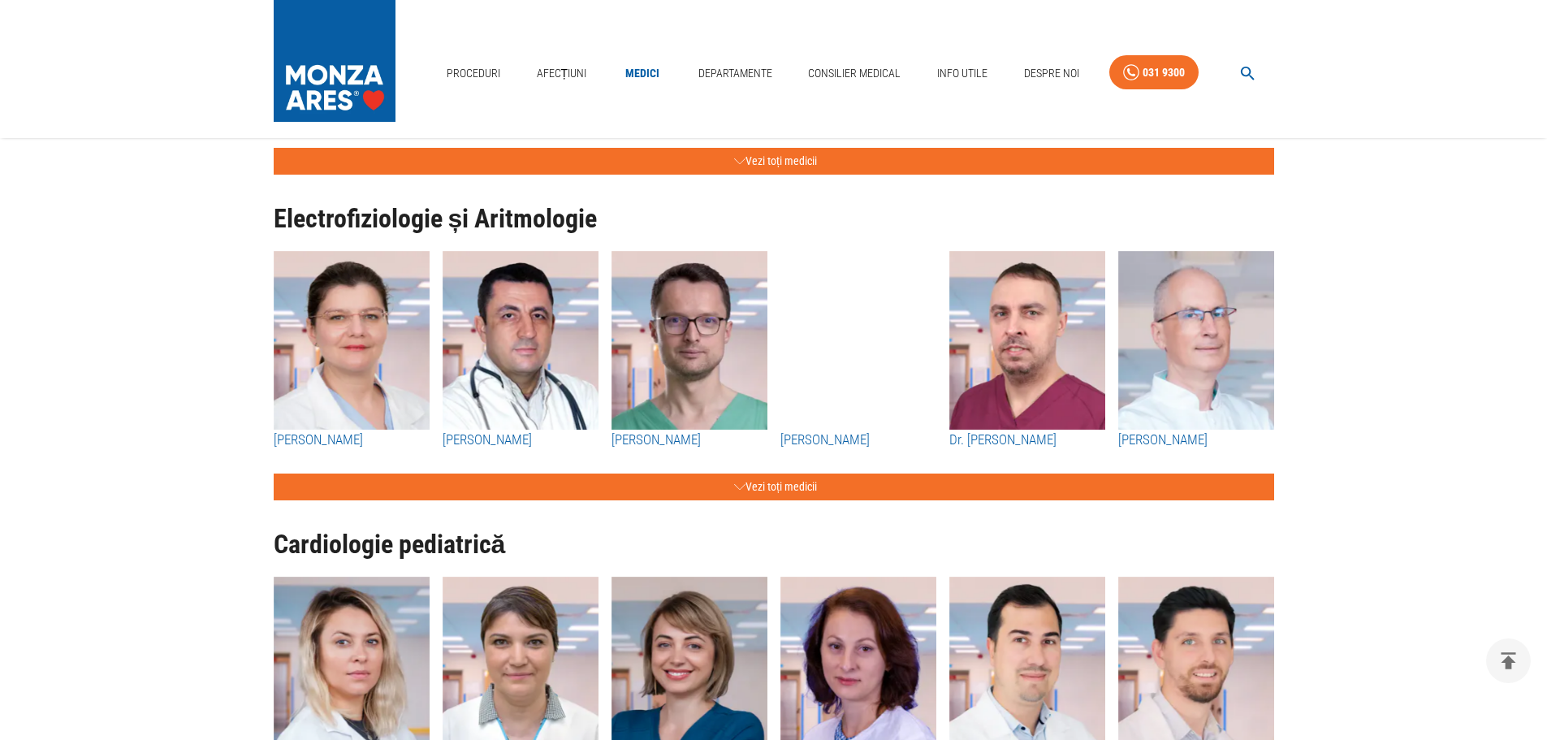
scroll to position [4059, 0]
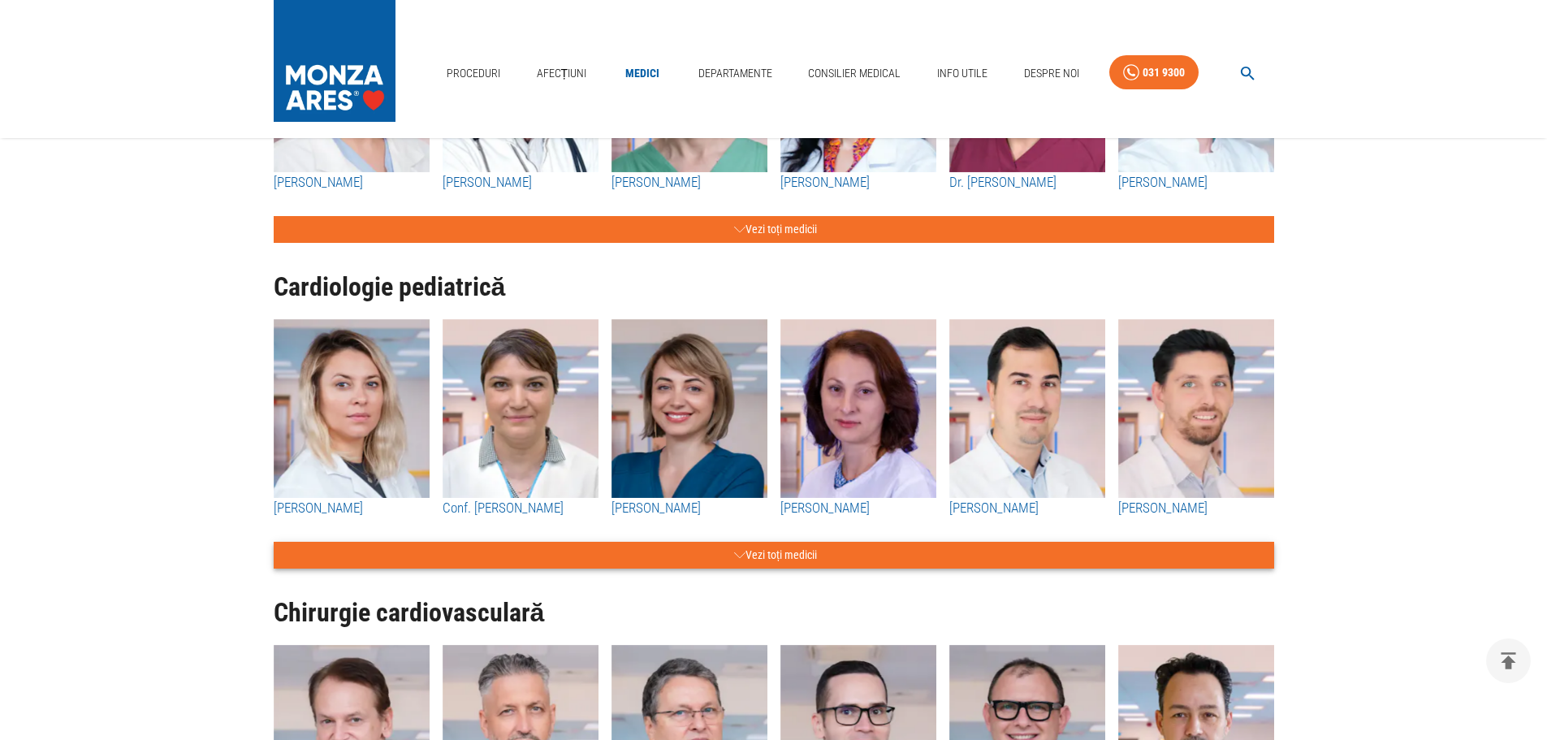
click at [793, 554] on button "Vezi toți medicii" at bounding box center [774, 555] width 1000 height 27
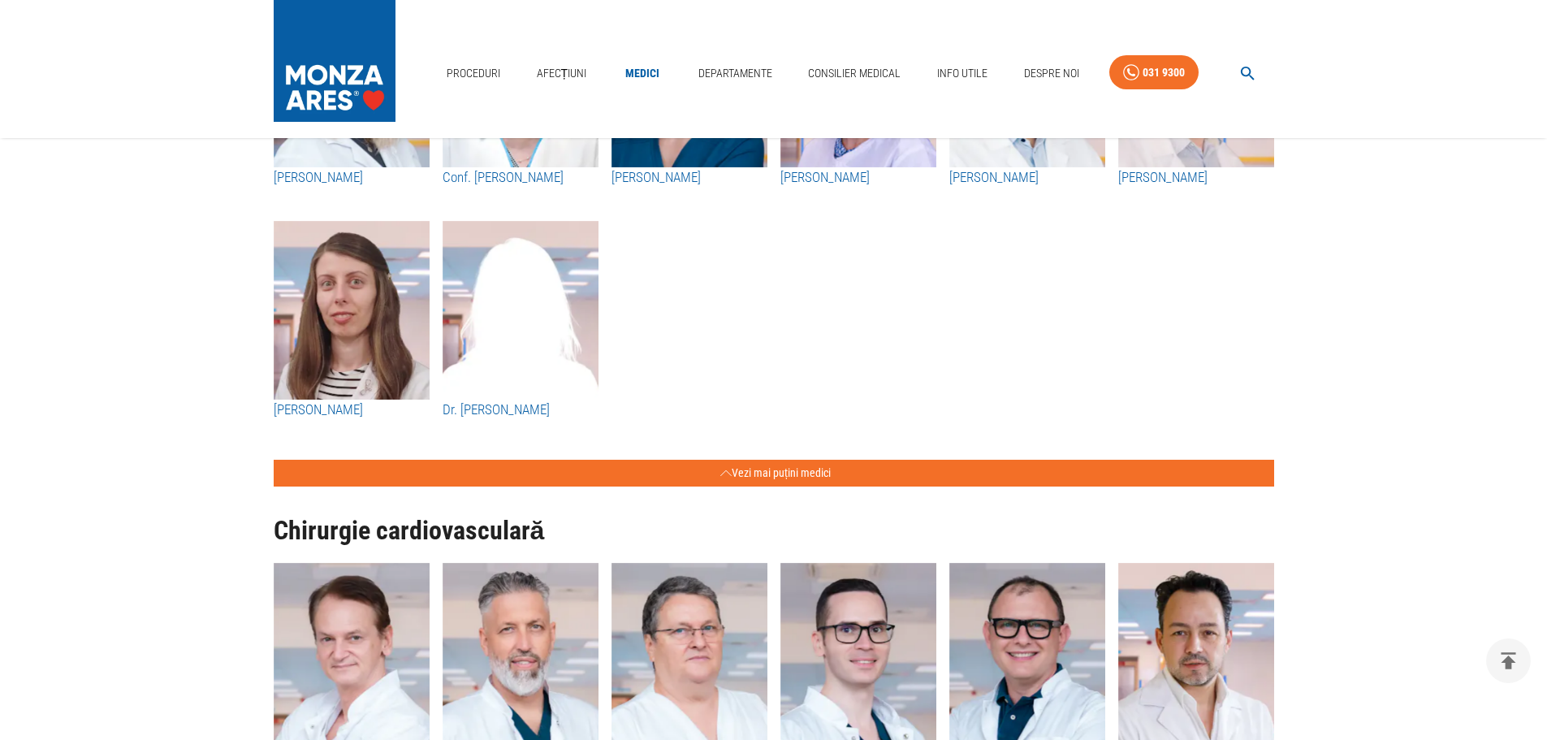
scroll to position [4628, 0]
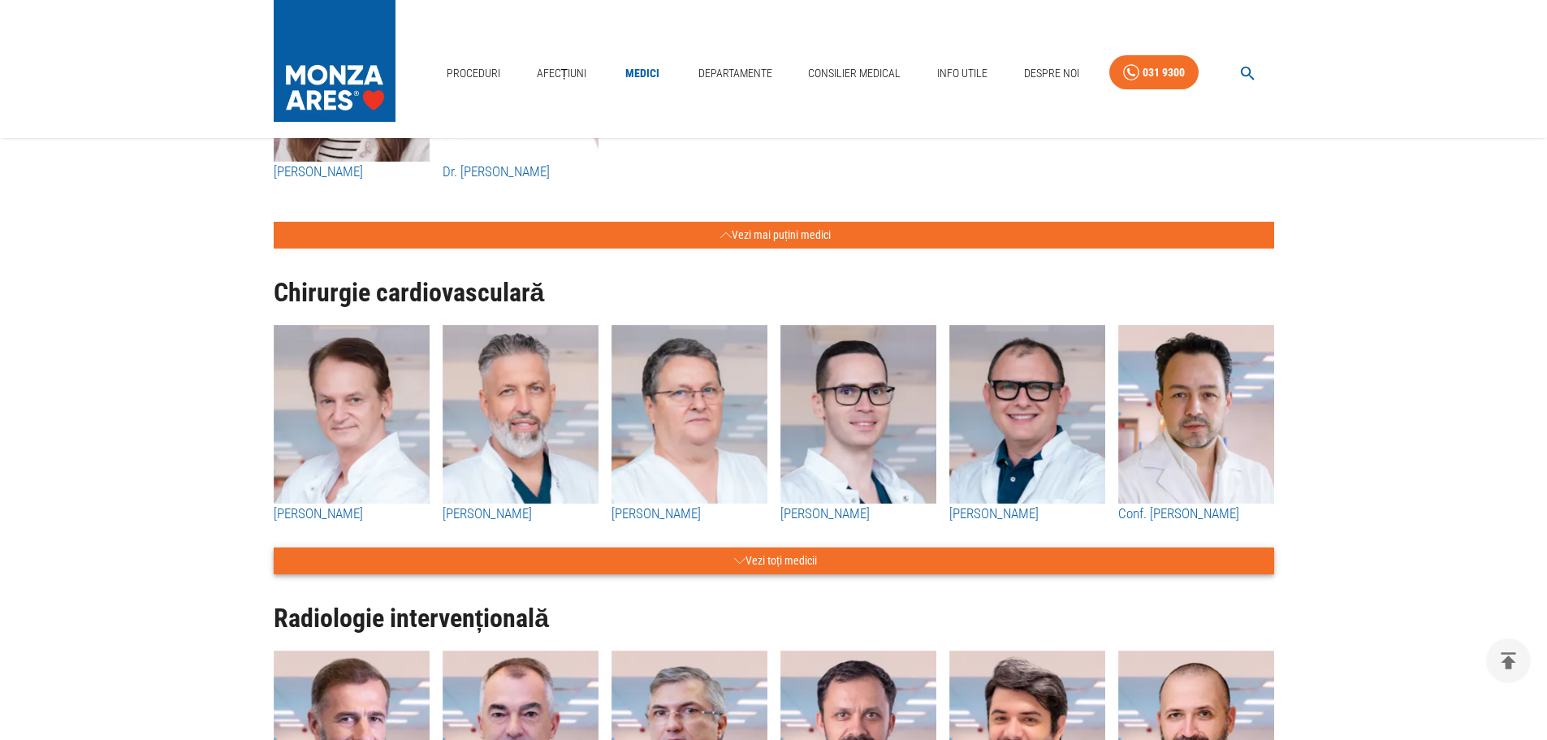
click at [749, 550] on button "Vezi toți medicii" at bounding box center [774, 560] width 1000 height 27
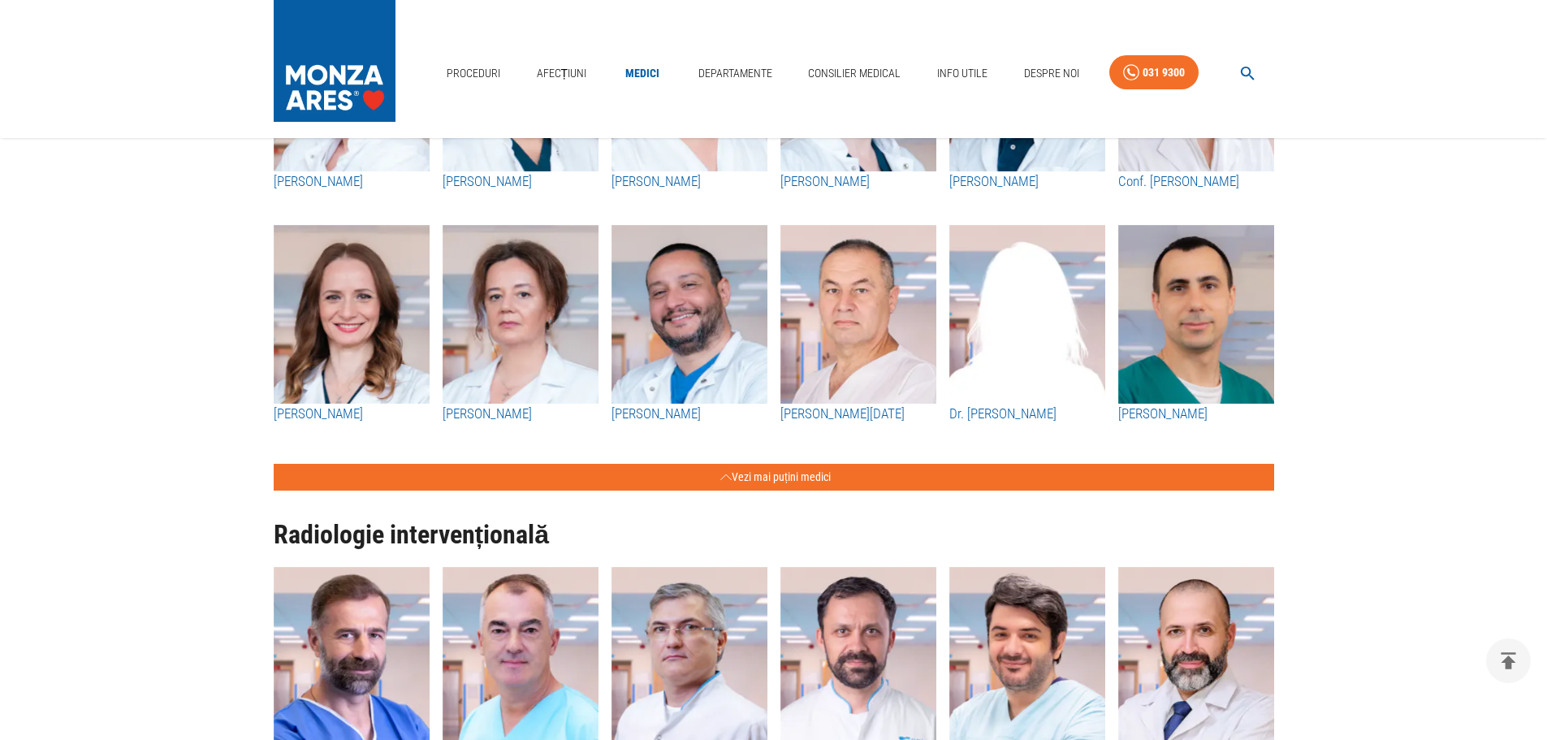
scroll to position [5196, 0]
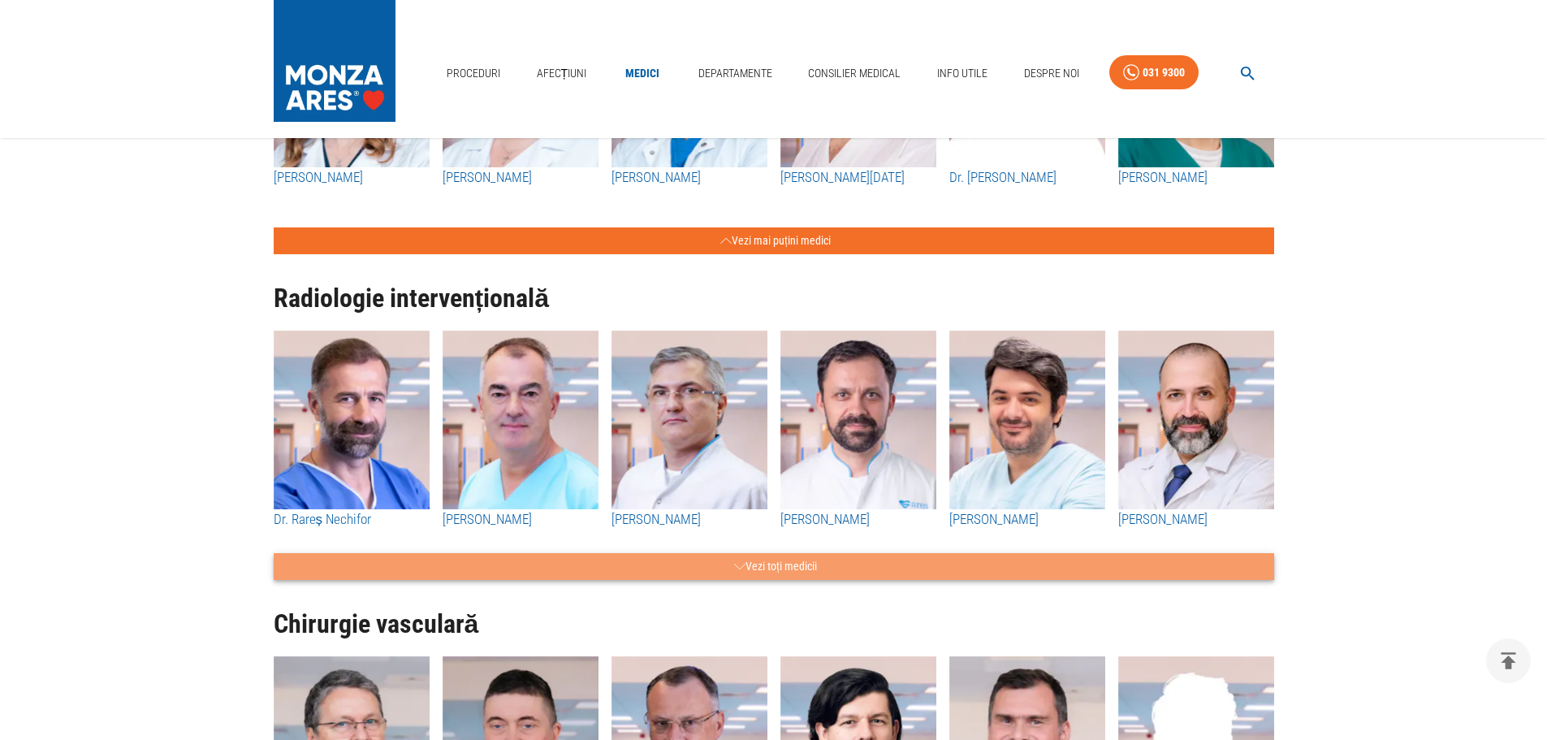
click at [746, 563] on button "Vezi toți medicii" at bounding box center [774, 566] width 1000 height 27
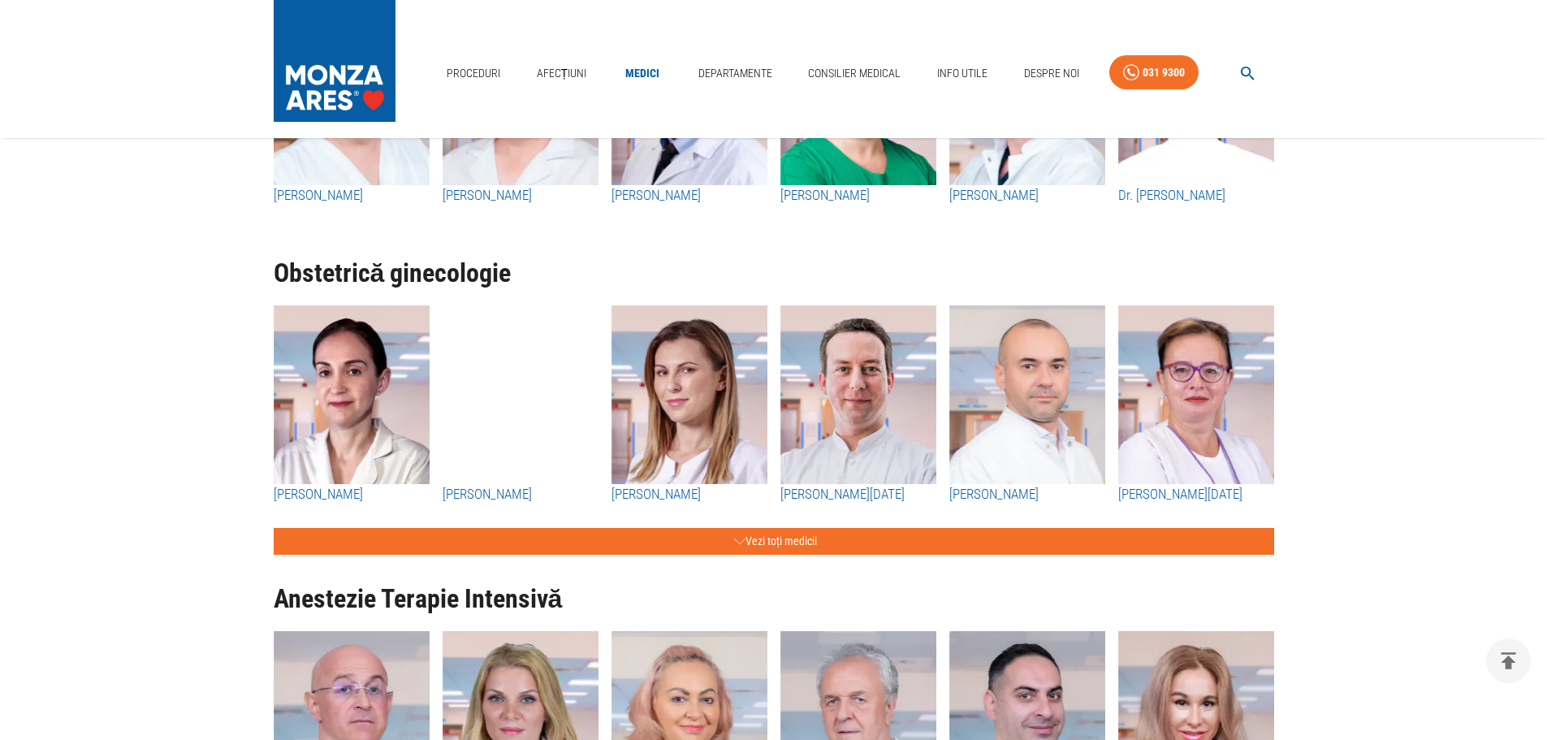
scroll to position [6332, 0]
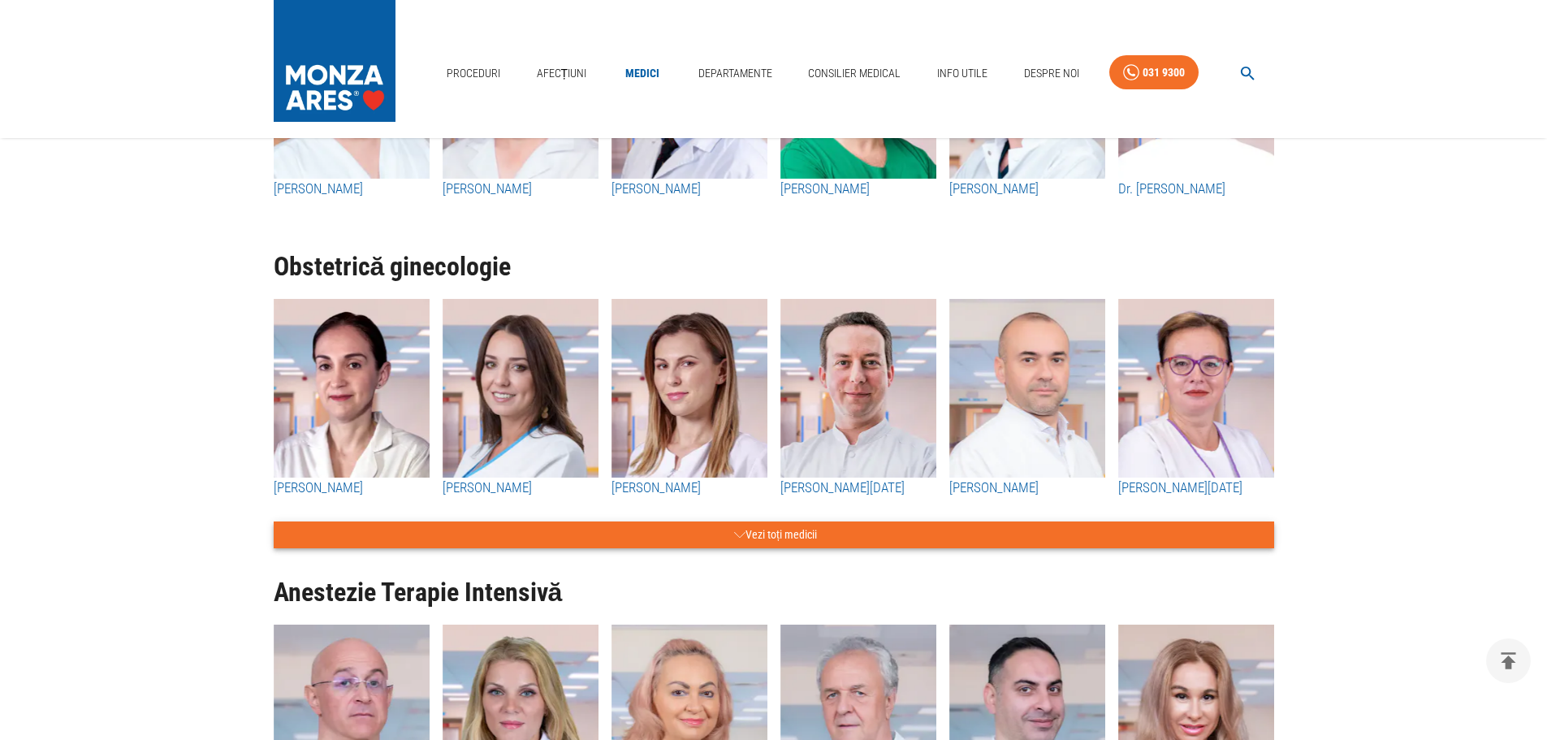
click at [744, 537] on button "Vezi toți medicii" at bounding box center [774, 534] width 1000 height 27
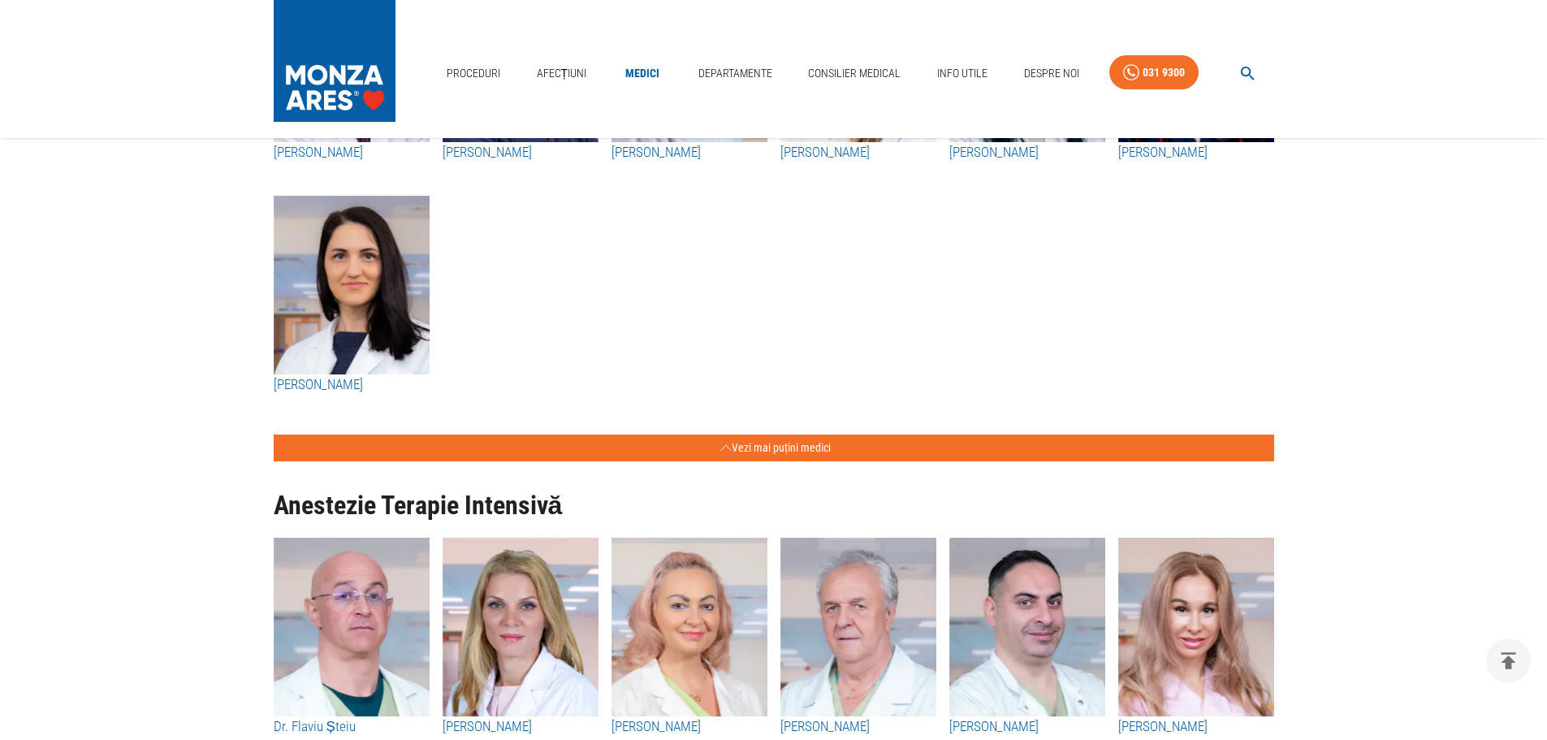
scroll to position [7226, 0]
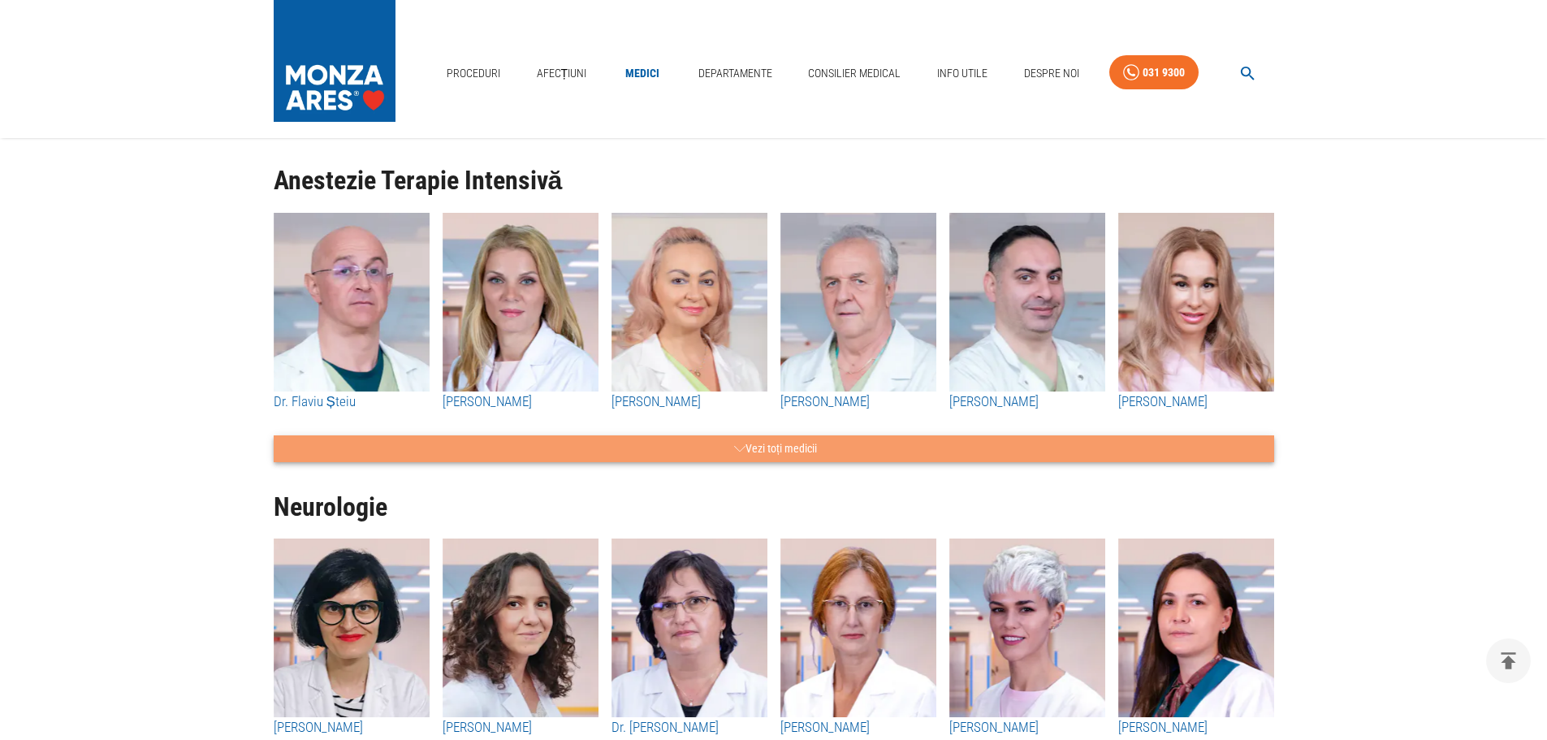
click at [765, 446] on button "Vezi toți medicii" at bounding box center [774, 448] width 1000 height 27
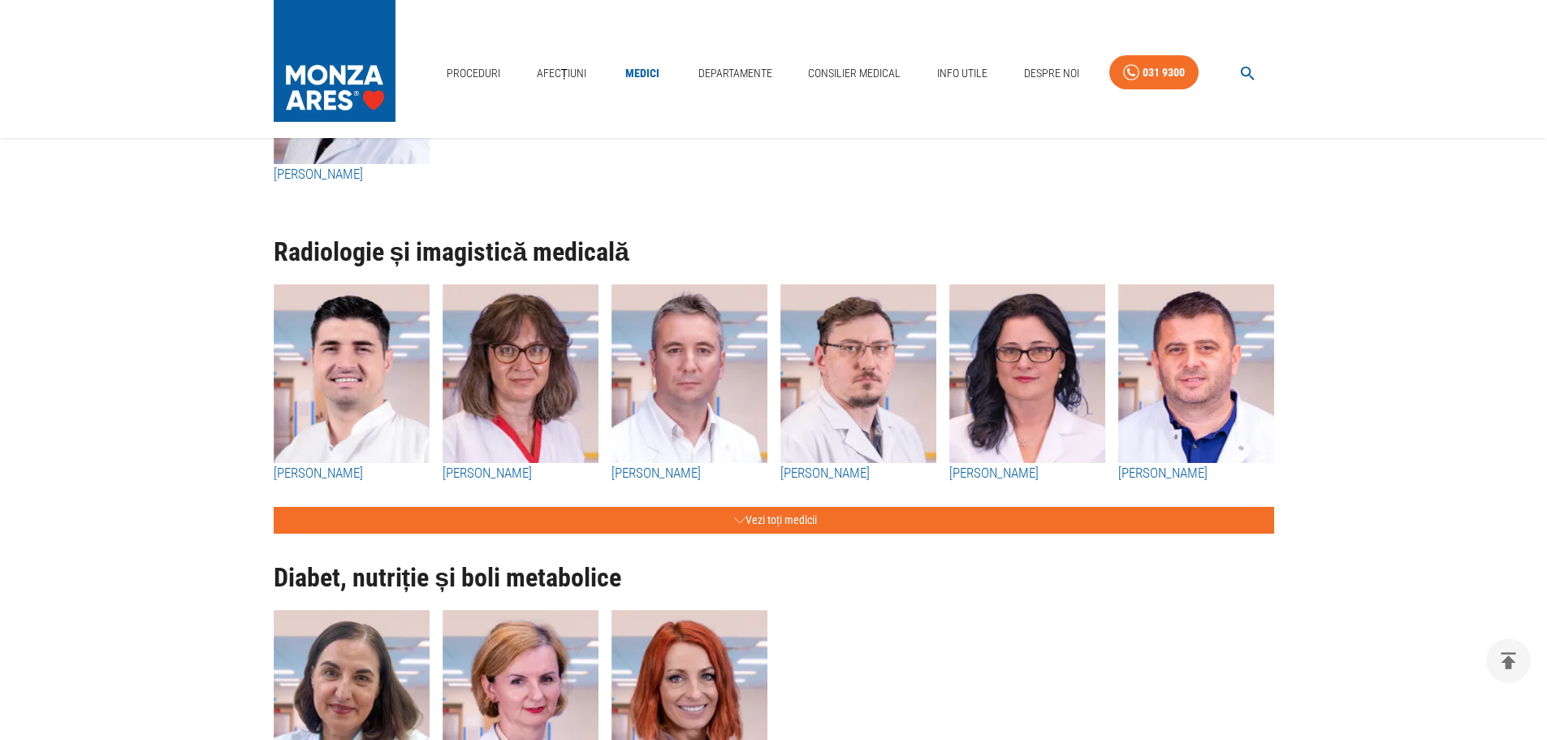
scroll to position [10473, 0]
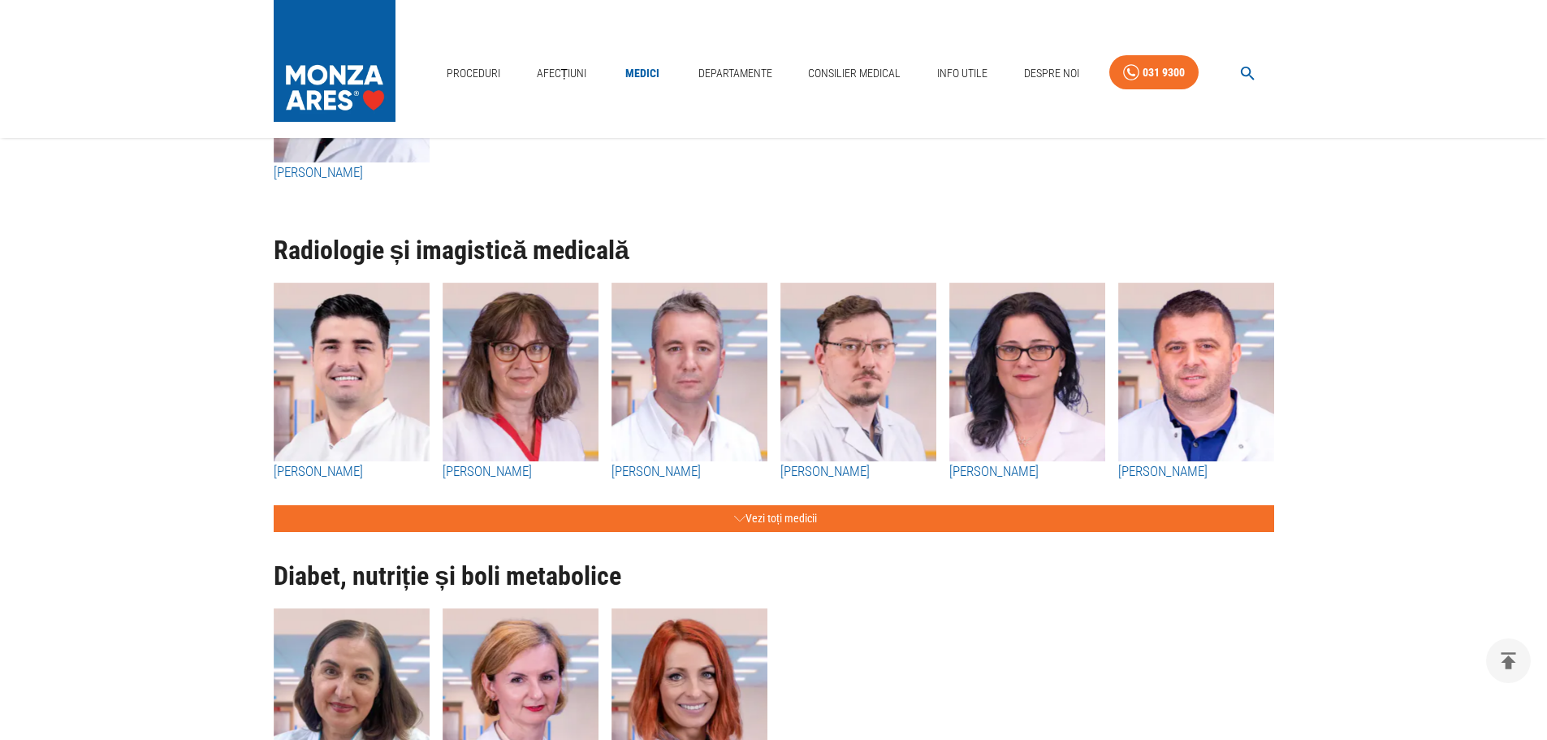
click at [701, 524] on button "Vezi toți medicii" at bounding box center [774, 518] width 1000 height 27
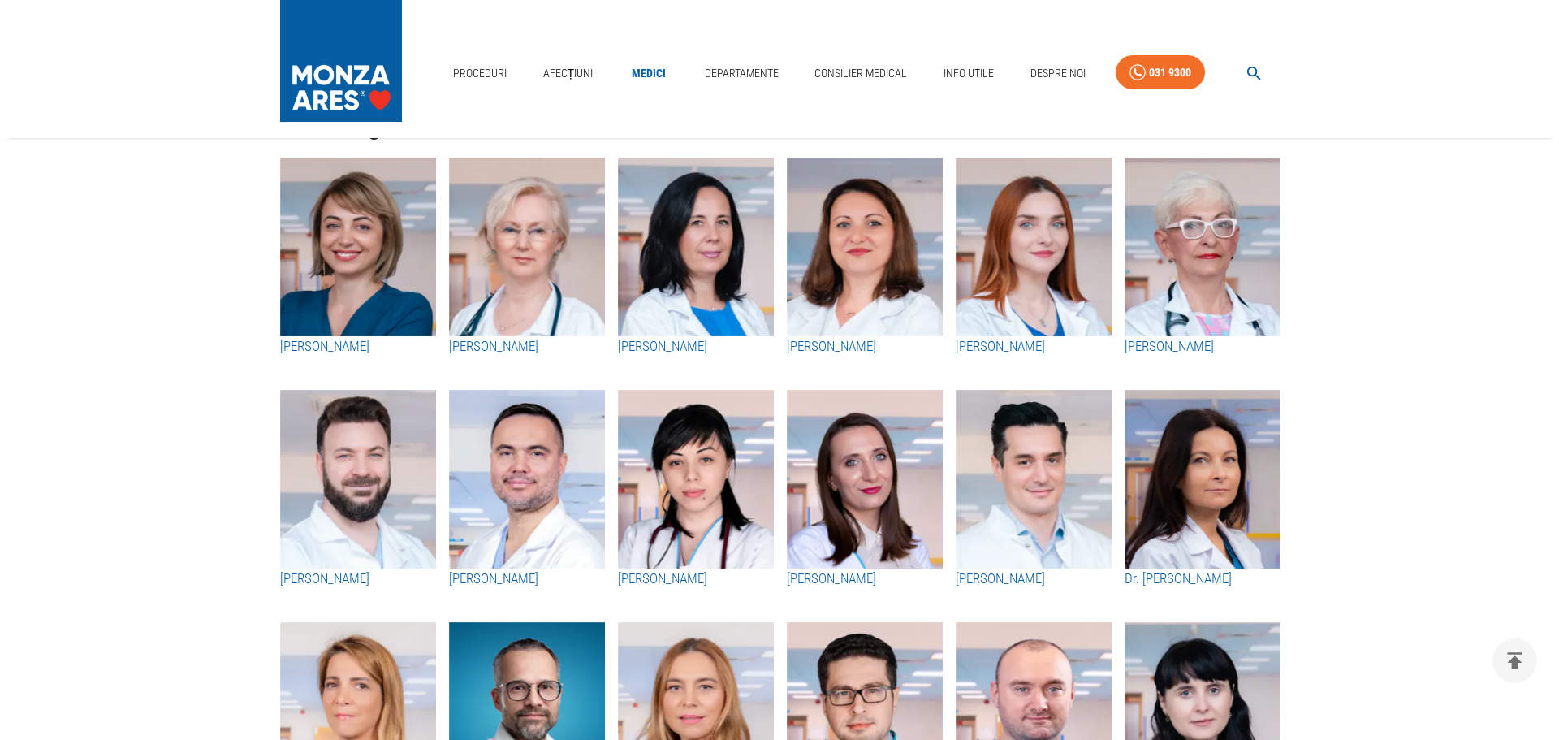
scroll to position [158, 0]
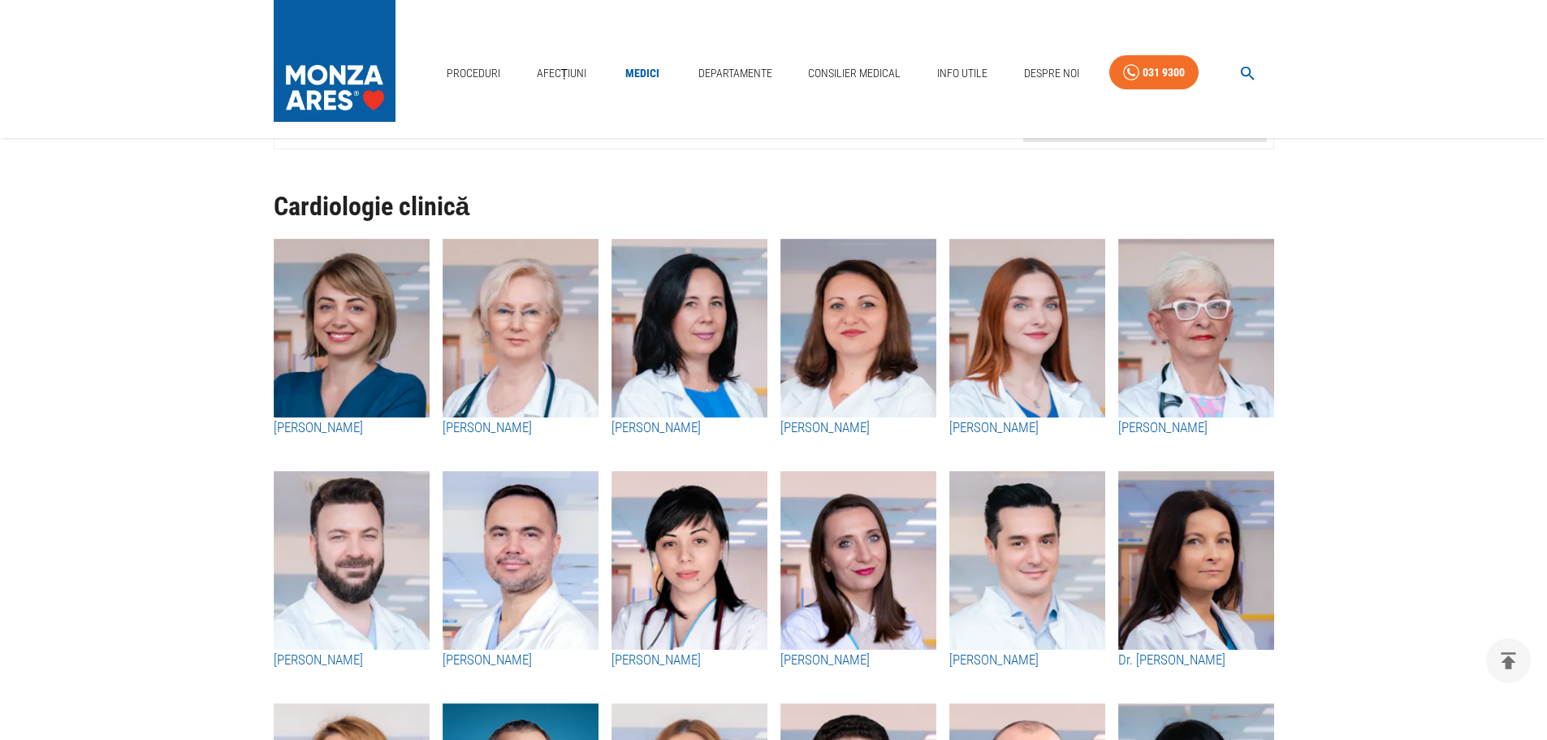
click at [1238, 75] on icon "button" at bounding box center [1247, 73] width 19 height 19
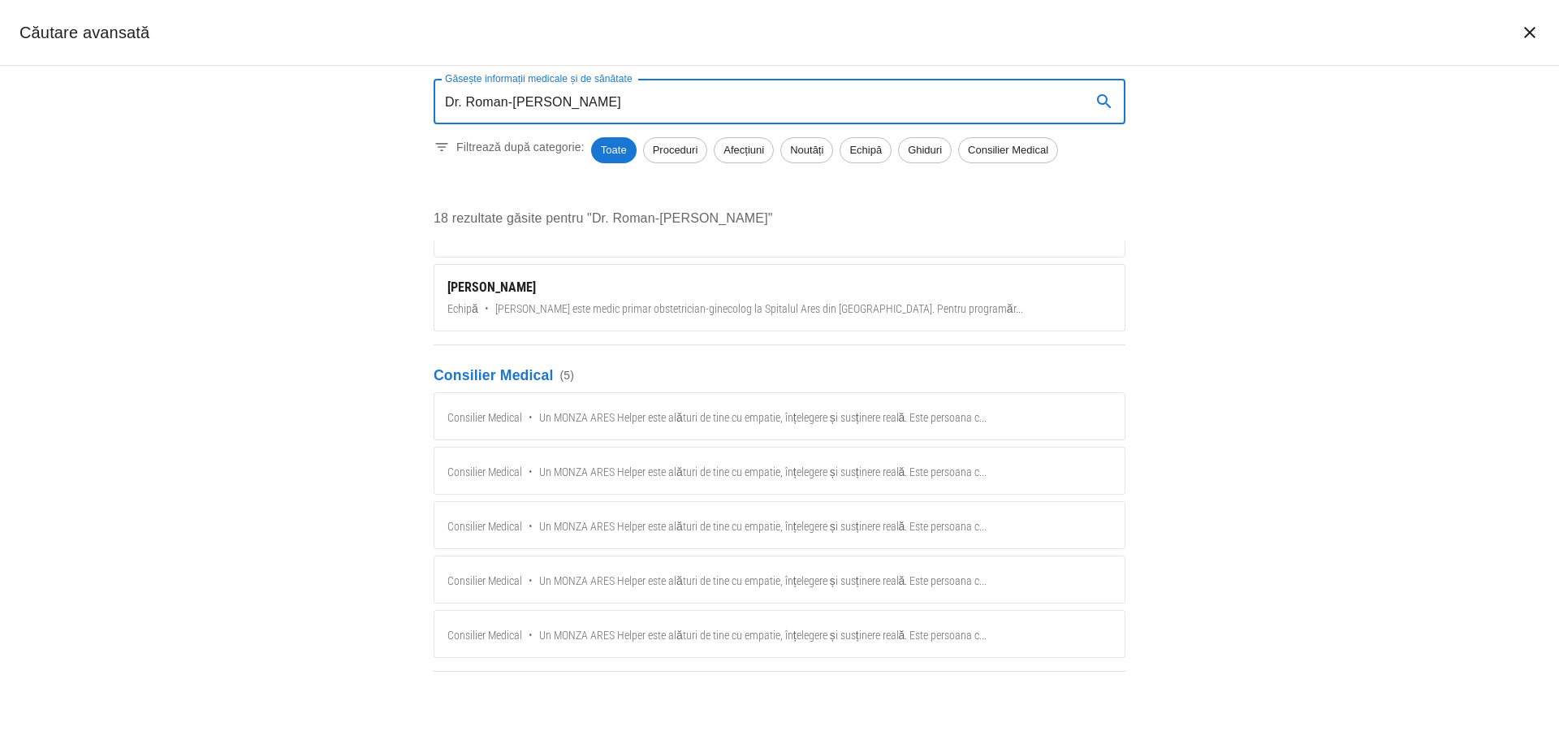
scroll to position [1081, 0]
type input "Dr. Roman-Pepine Diana"
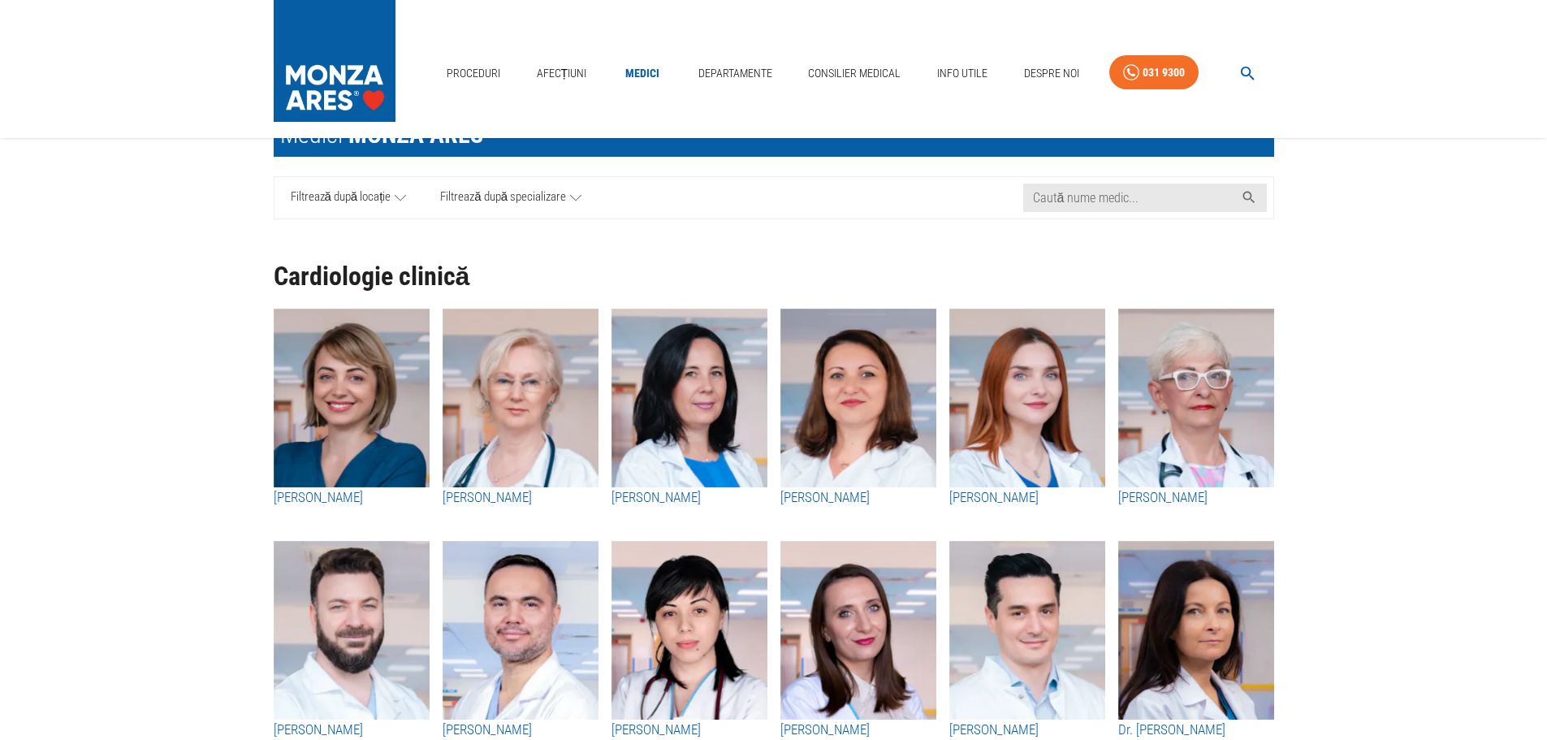
scroll to position [81, 0]
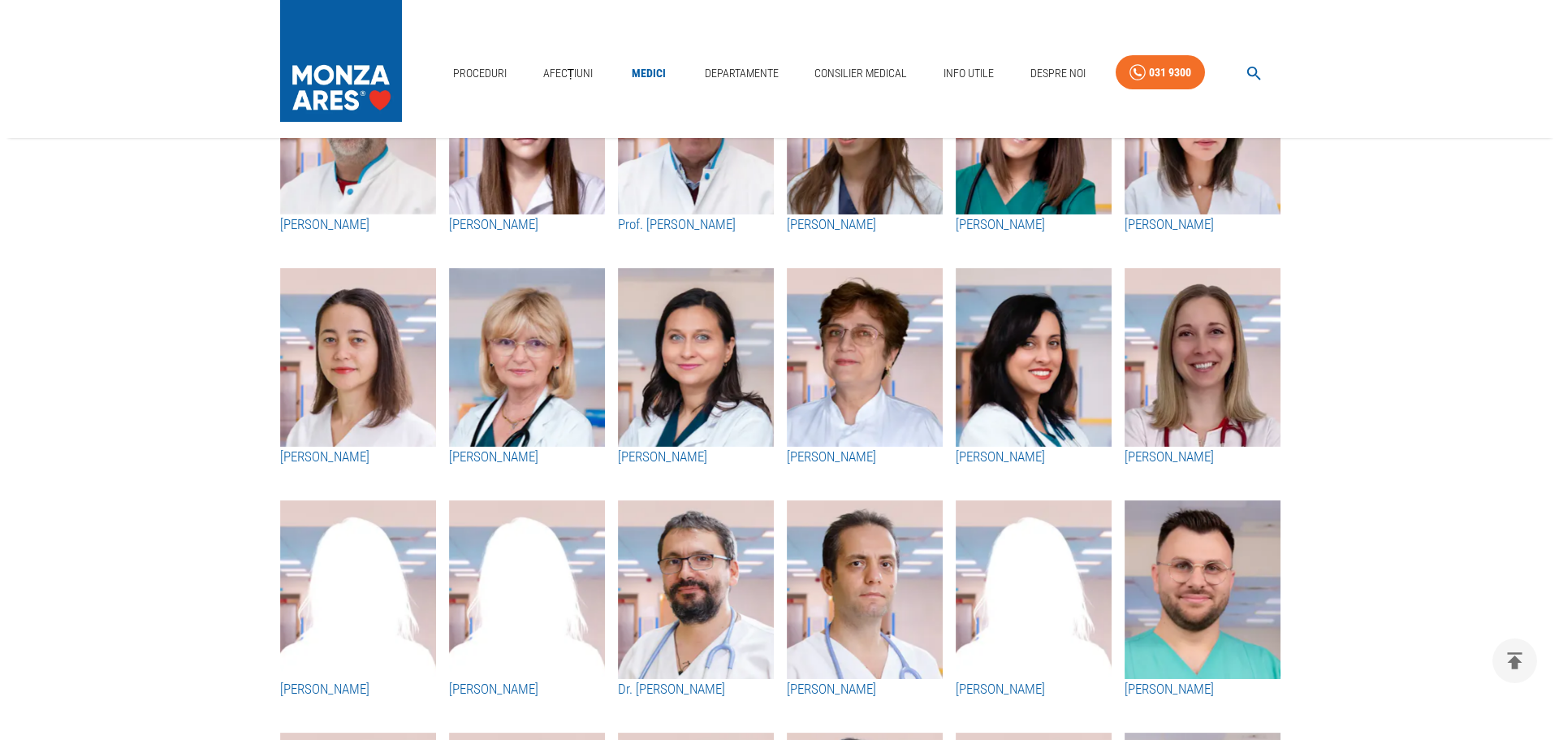
scroll to position [1867, 0]
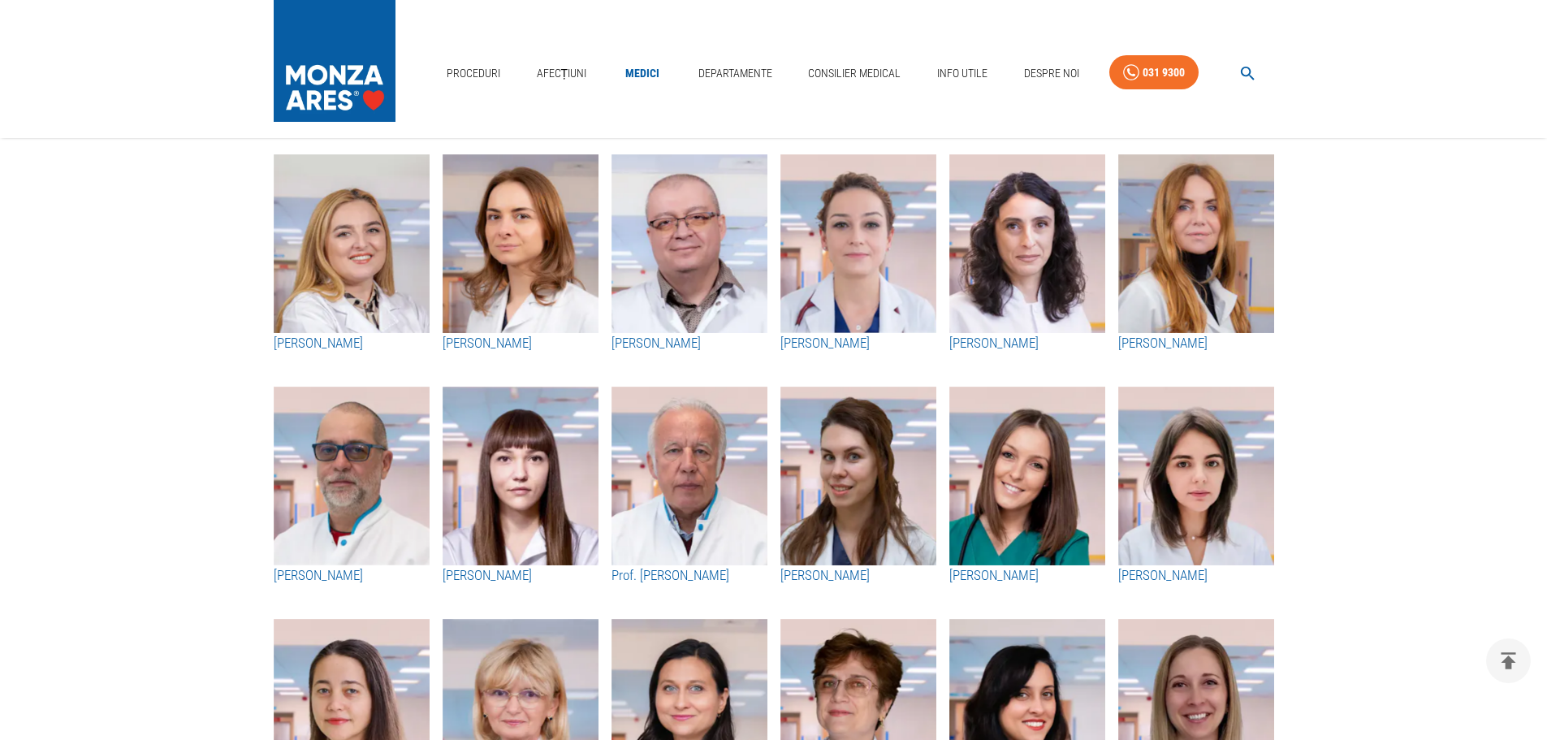
click at [1250, 71] on icon "button" at bounding box center [1248, 74] width 14 height 14
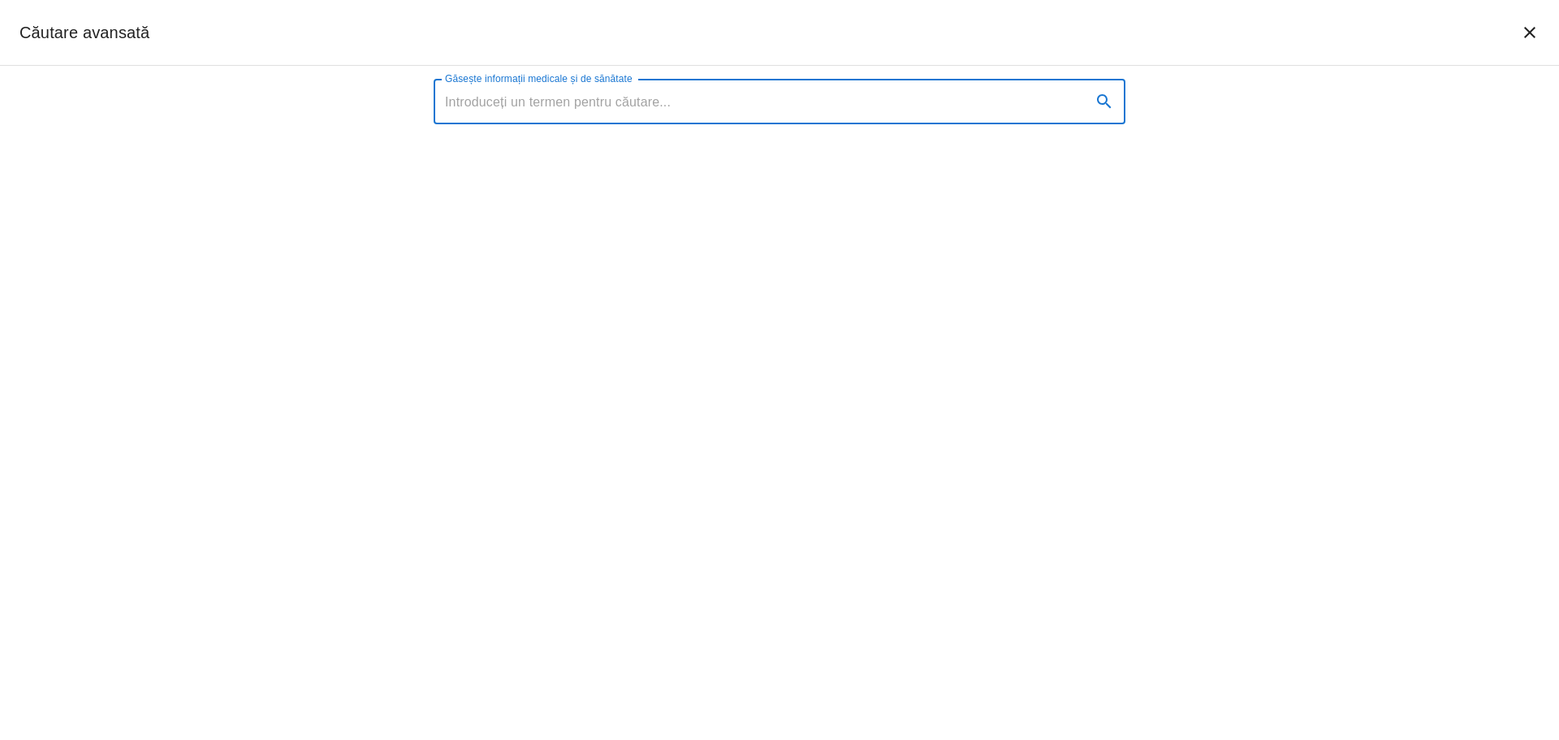
type input "3. Dr. Roman-[PERSON_NAME] absolvit facultatea de medicină din cadrul [GEOGRAPH…"
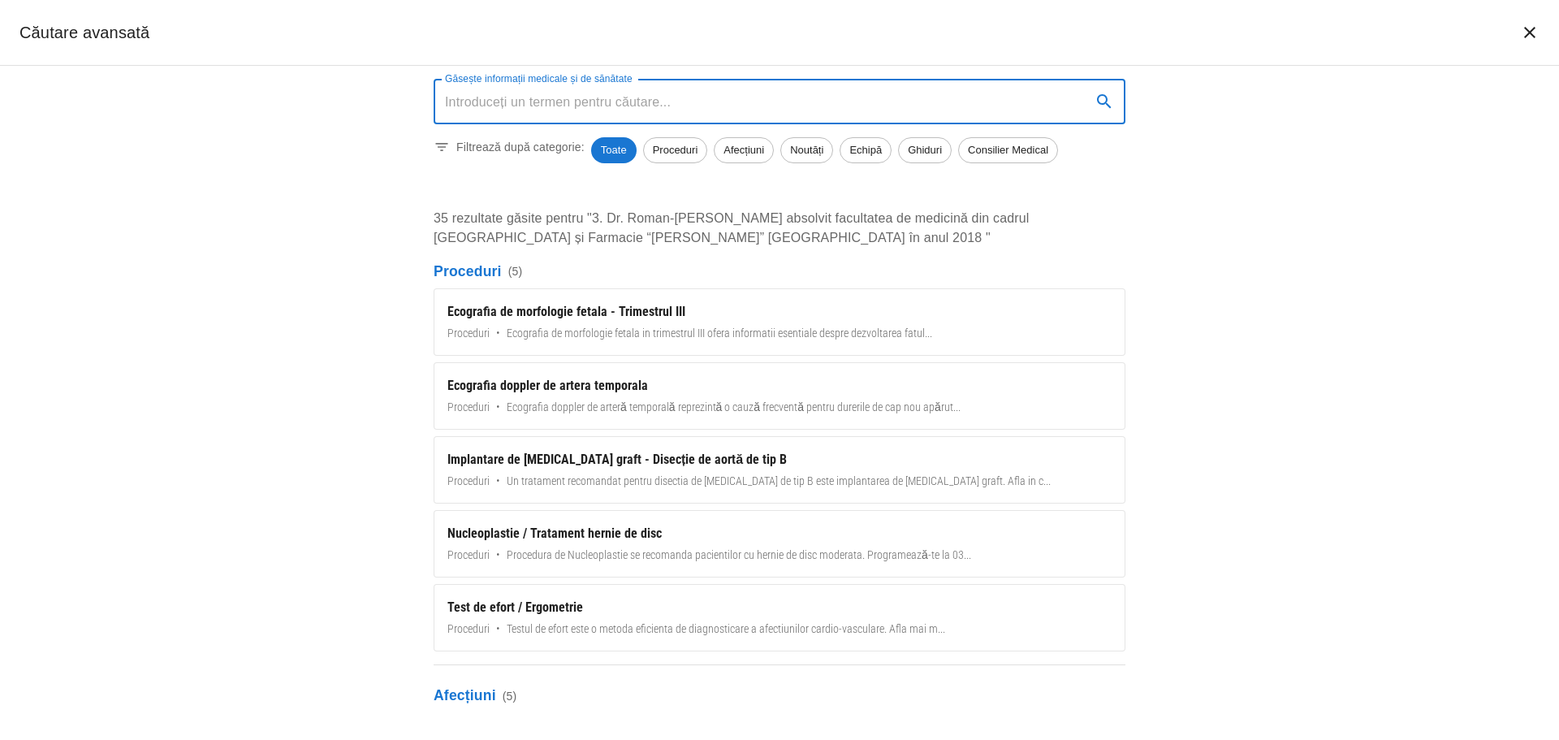
scroll to position [0, 0]
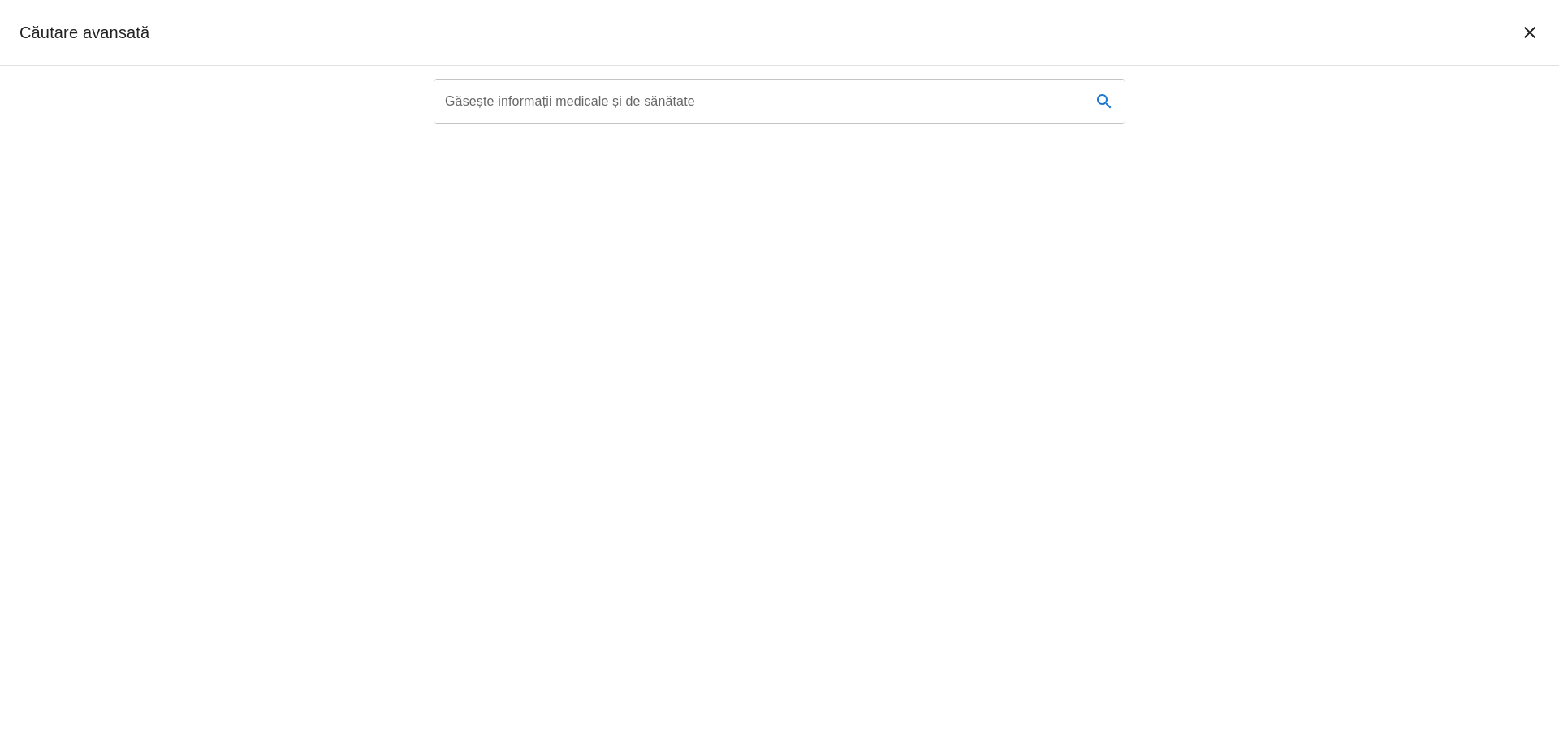
click at [554, 100] on label "Găsește informații medicale și de sănătate" at bounding box center [570, 101] width 250 height 19
click at [554, 100] on input "Găsește informații medicale și de sănătate" at bounding box center [756, 101] width 645 height 45
paste input "Roman-[PERSON_NAME]"
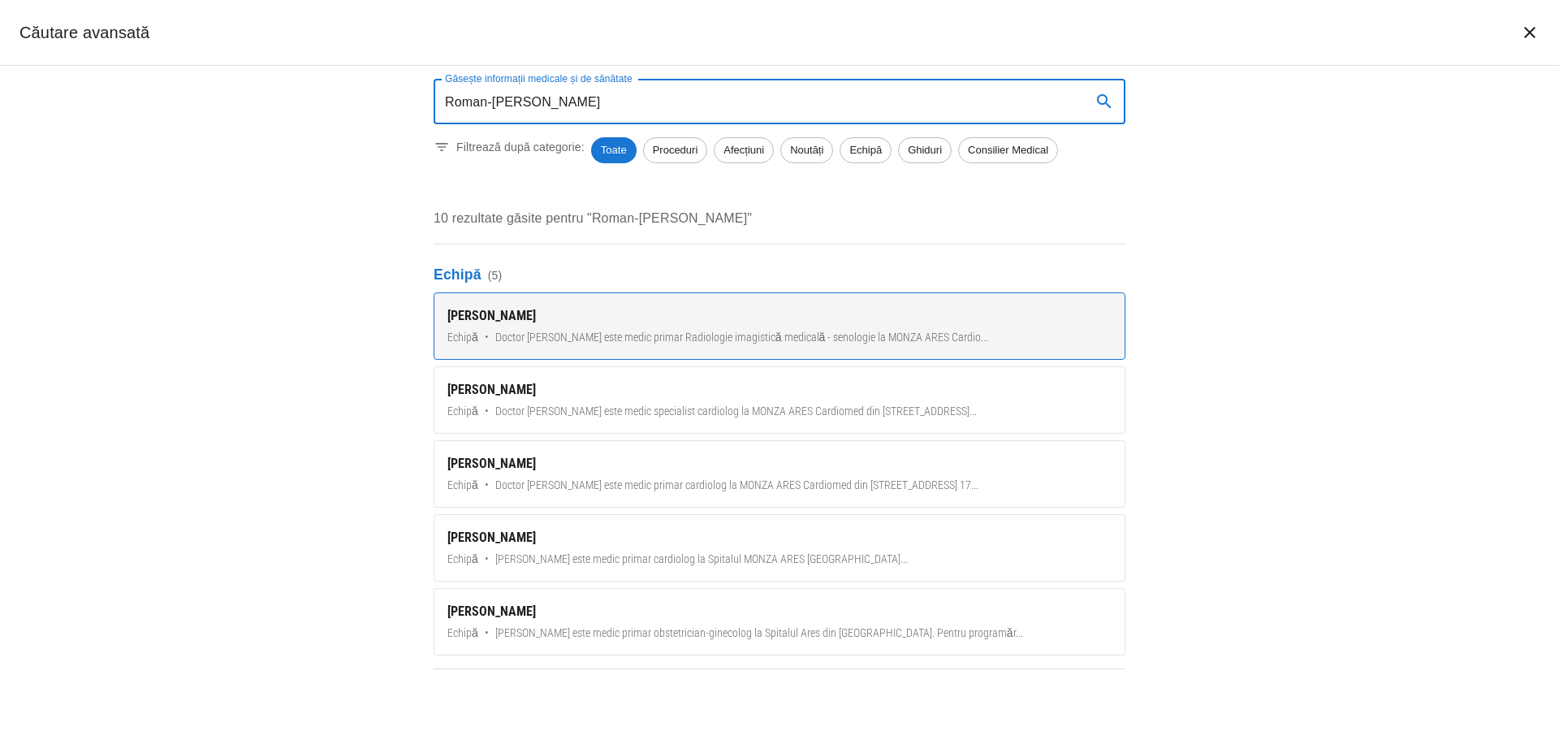
scroll to position [424, 0]
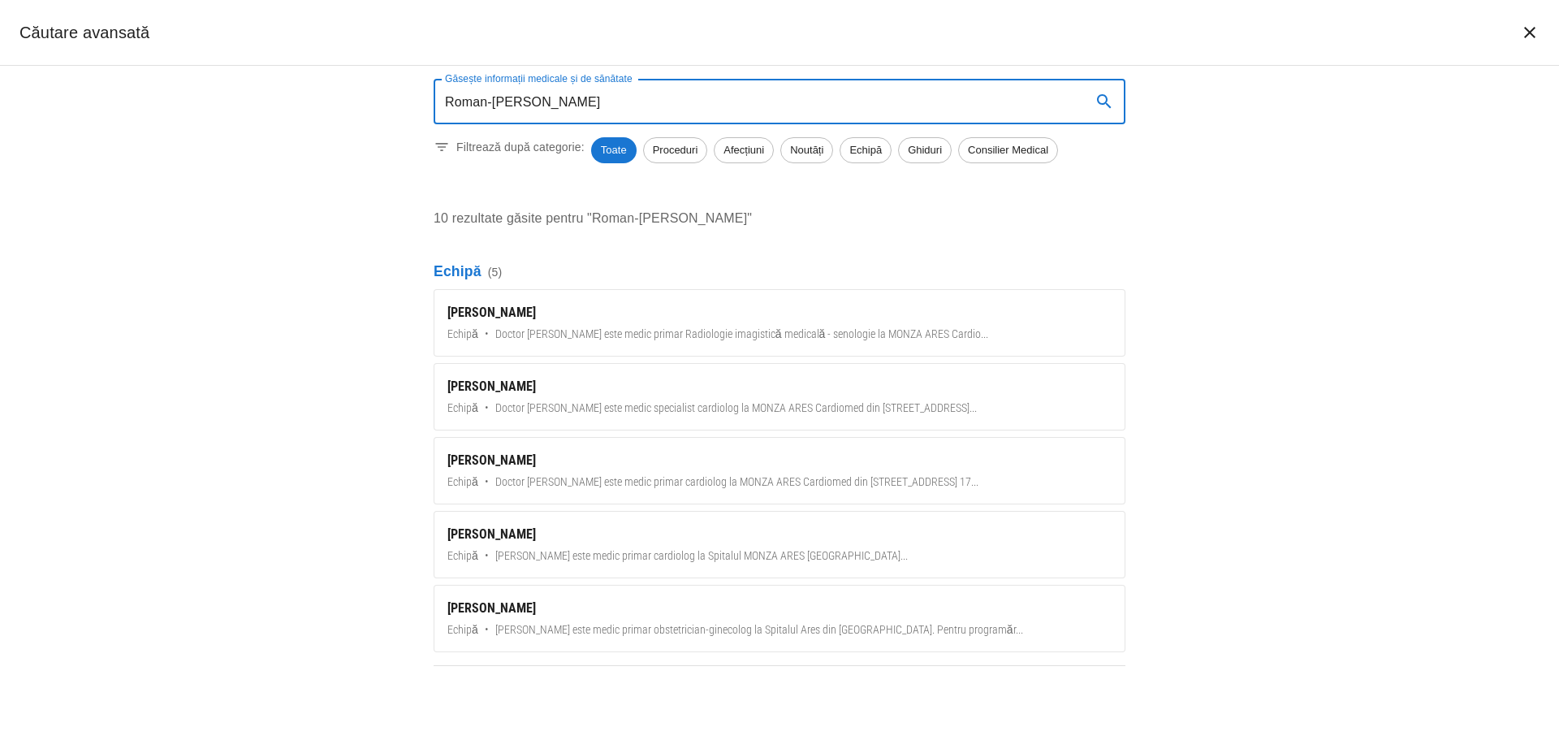
type input "Roman-[PERSON_NAME]"
